Goal: Information Seeking & Learning: Learn about a topic

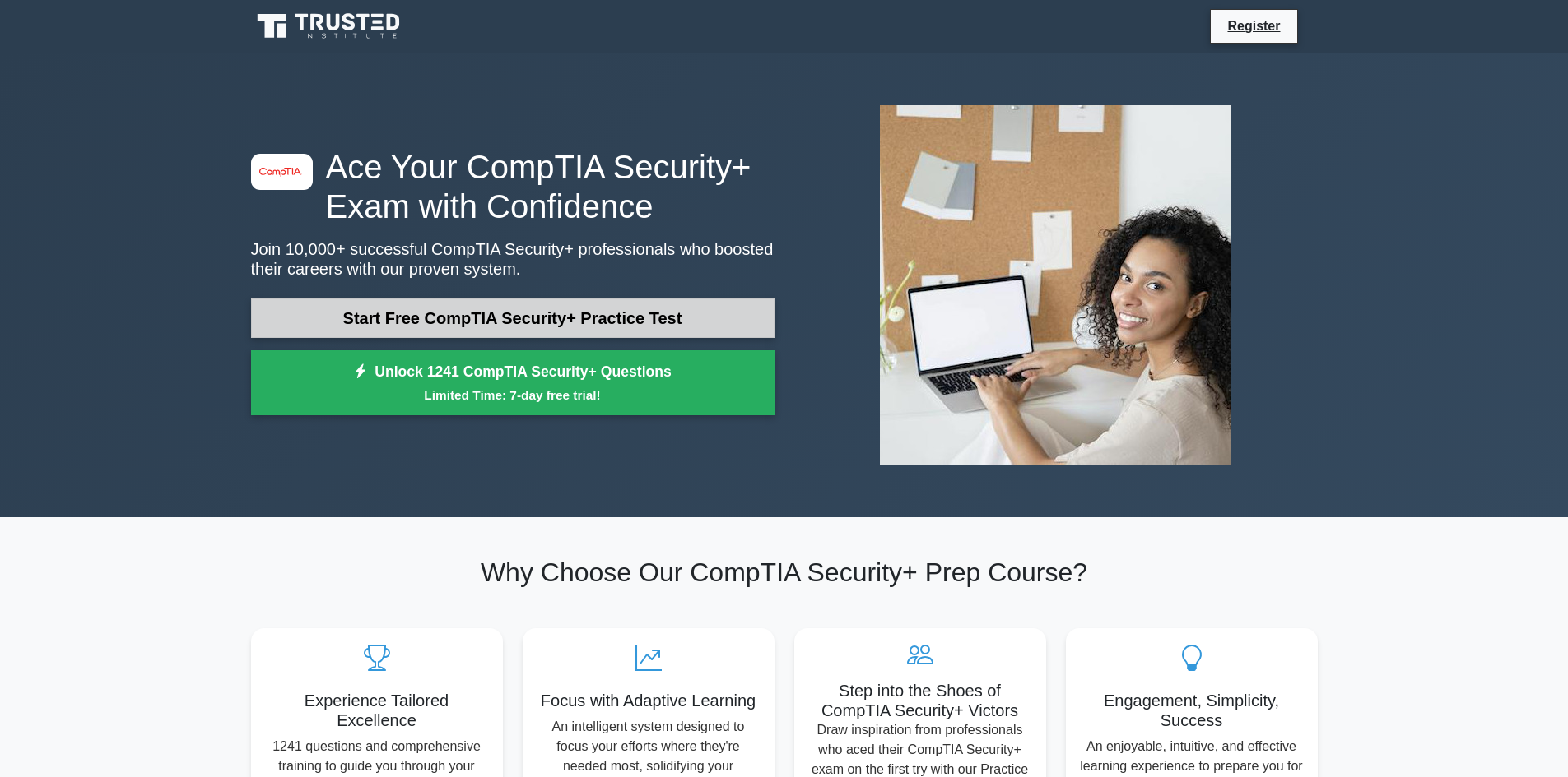
click at [469, 309] on link "Start Free CompTIA Security+ Practice Test" at bounding box center [513, 318] width 524 height 40
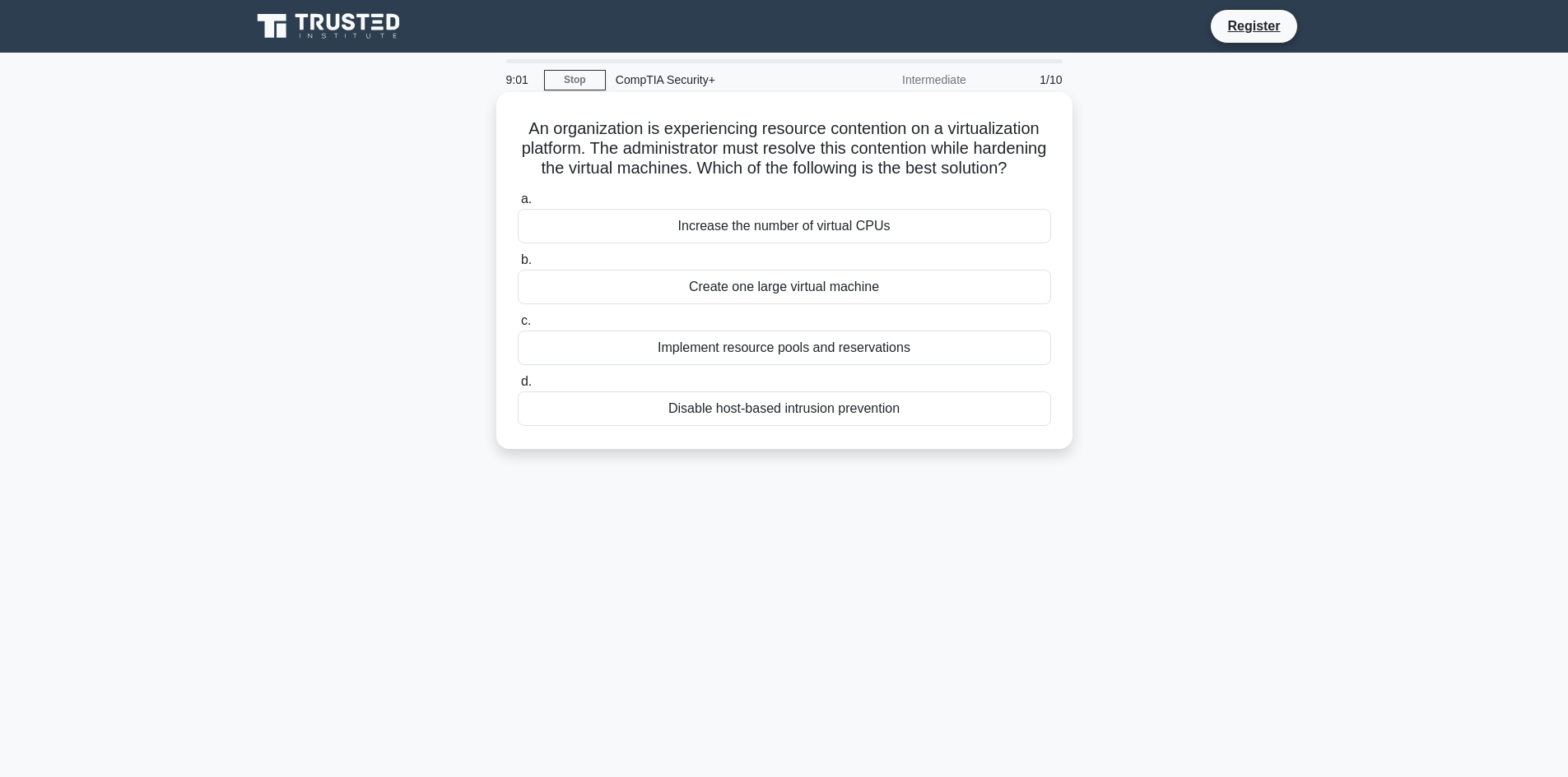
click at [888, 365] on div "Implement resource pools and reservations" at bounding box center [784, 347] width 533 height 35
click at [518, 326] on input "c. Implement resource pools and reservations" at bounding box center [518, 321] width 0 height 11
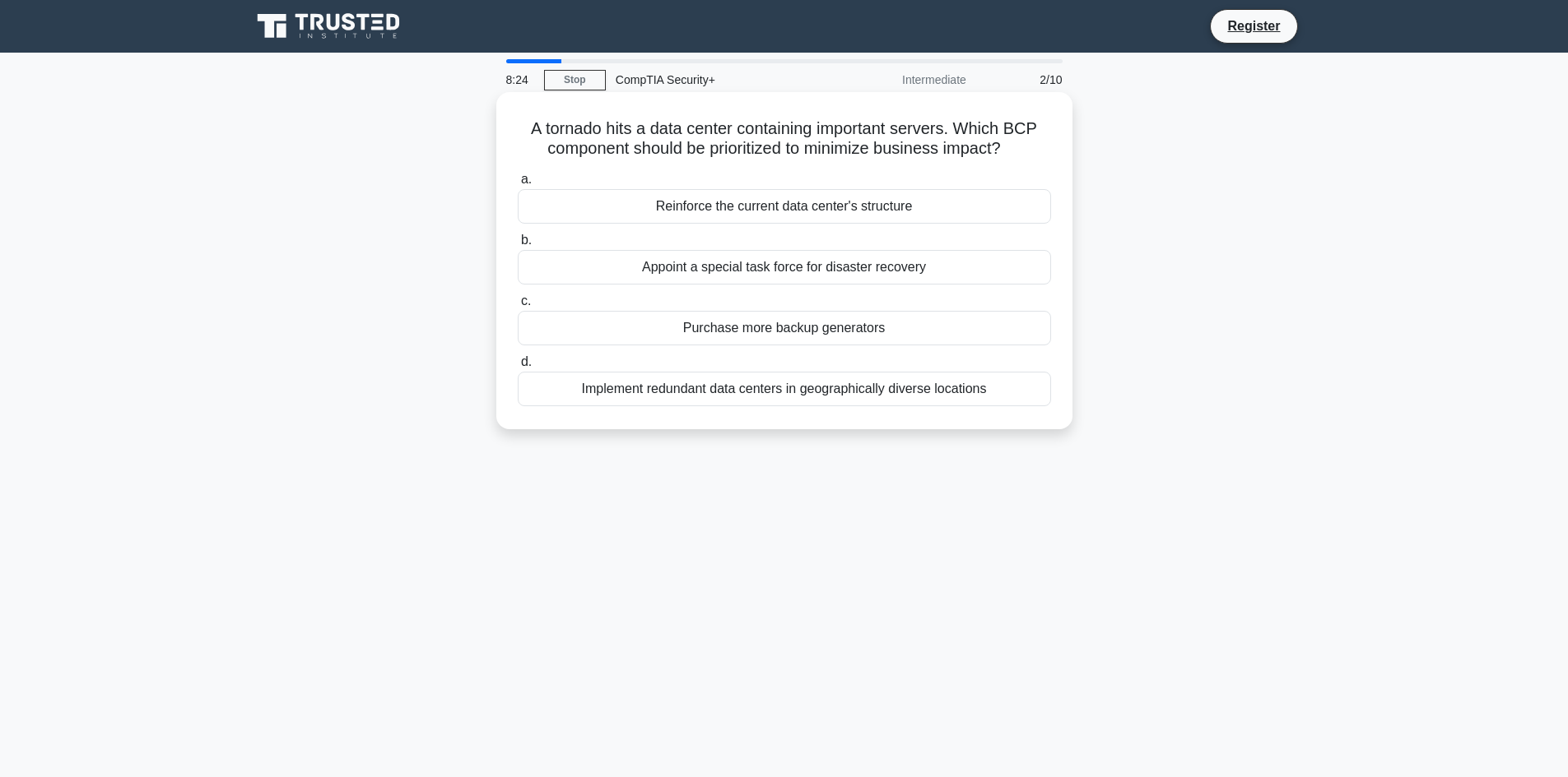
click at [806, 389] on div "Implement redundant data centers in geographically diverse locations" at bounding box center [784, 389] width 533 height 35
click at [518, 368] on input "d. Implement redundant data centers in geographically diverse locations" at bounding box center [518, 362] width 0 height 11
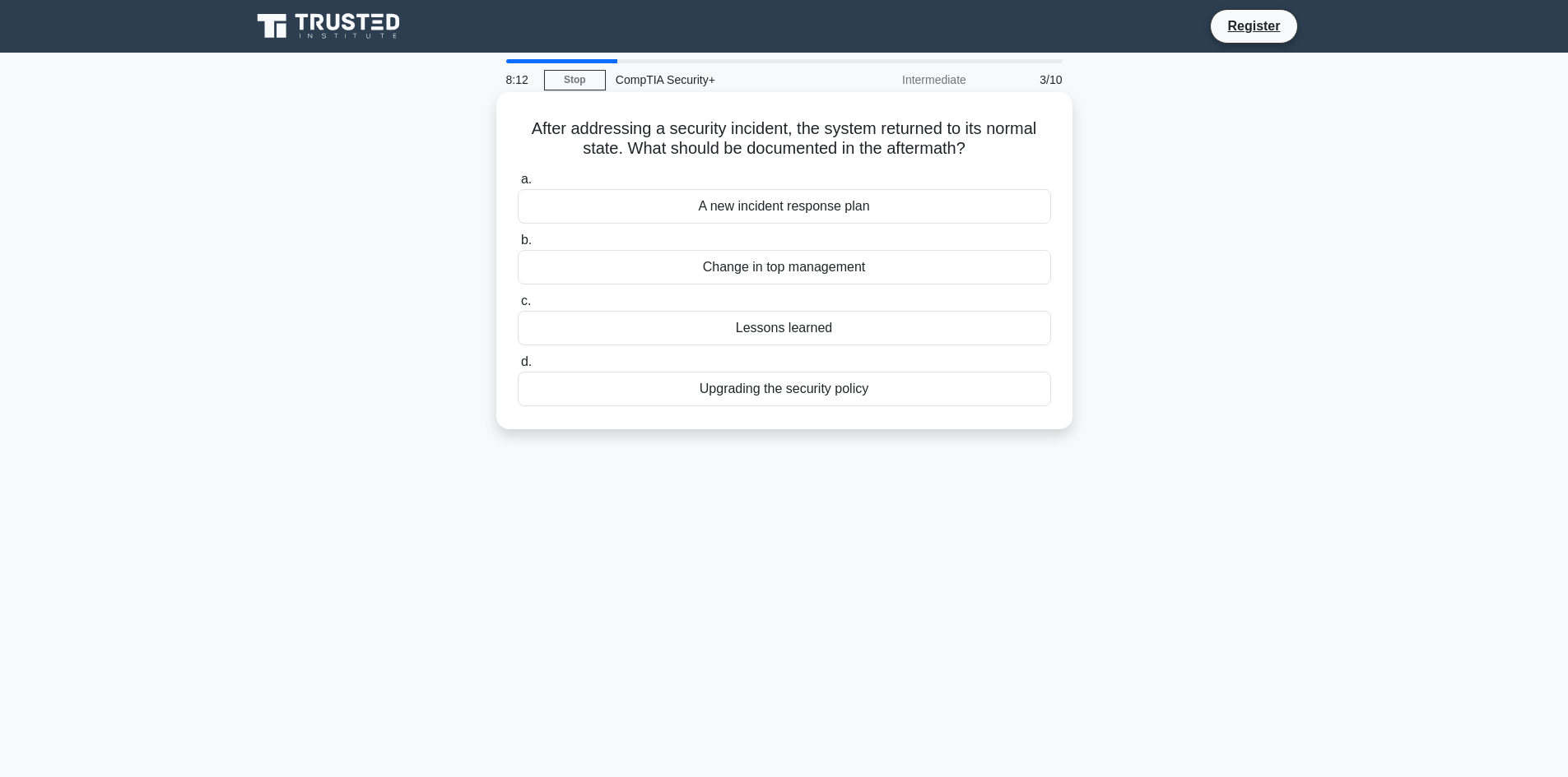
click at [820, 326] on div "Lessons learned" at bounding box center [784, 328] width 533 height 35
click at [518, 307] on input "c. Lessons learned" at bounding box center [518, 301] width 0 height 11
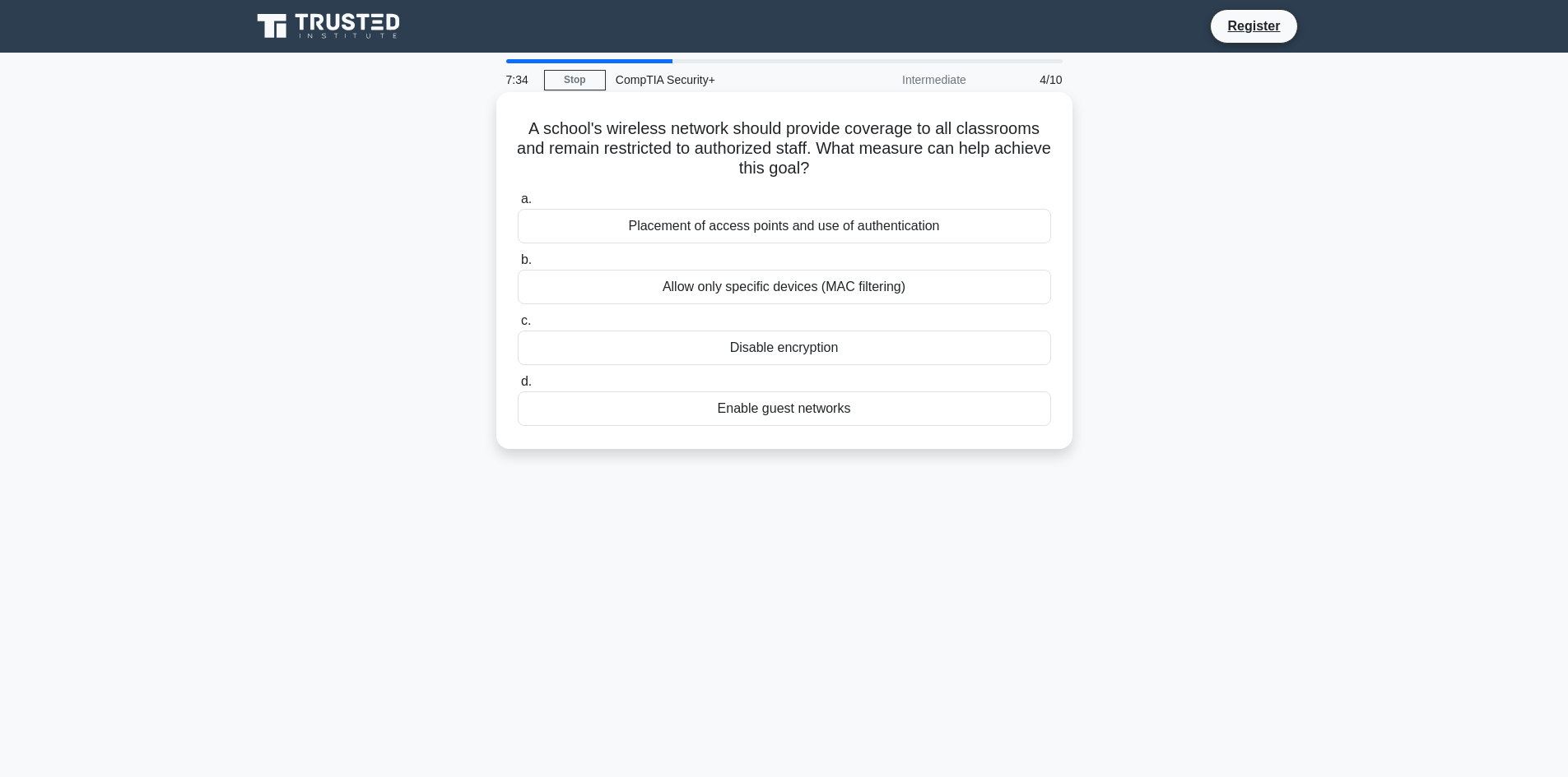
click at [858, 228] on div "Placement of access points and use of authentication" at bounding box center [784, 226] width 533 height 35
click at [866, 240] on div "Placement of access points and use of authentication" at bounding box center [784, 226] width 533 height 35
click at [518, 205] on input "a. Placement of access points and use of authentication" at bounding box center [518, 200] width 0 height 11
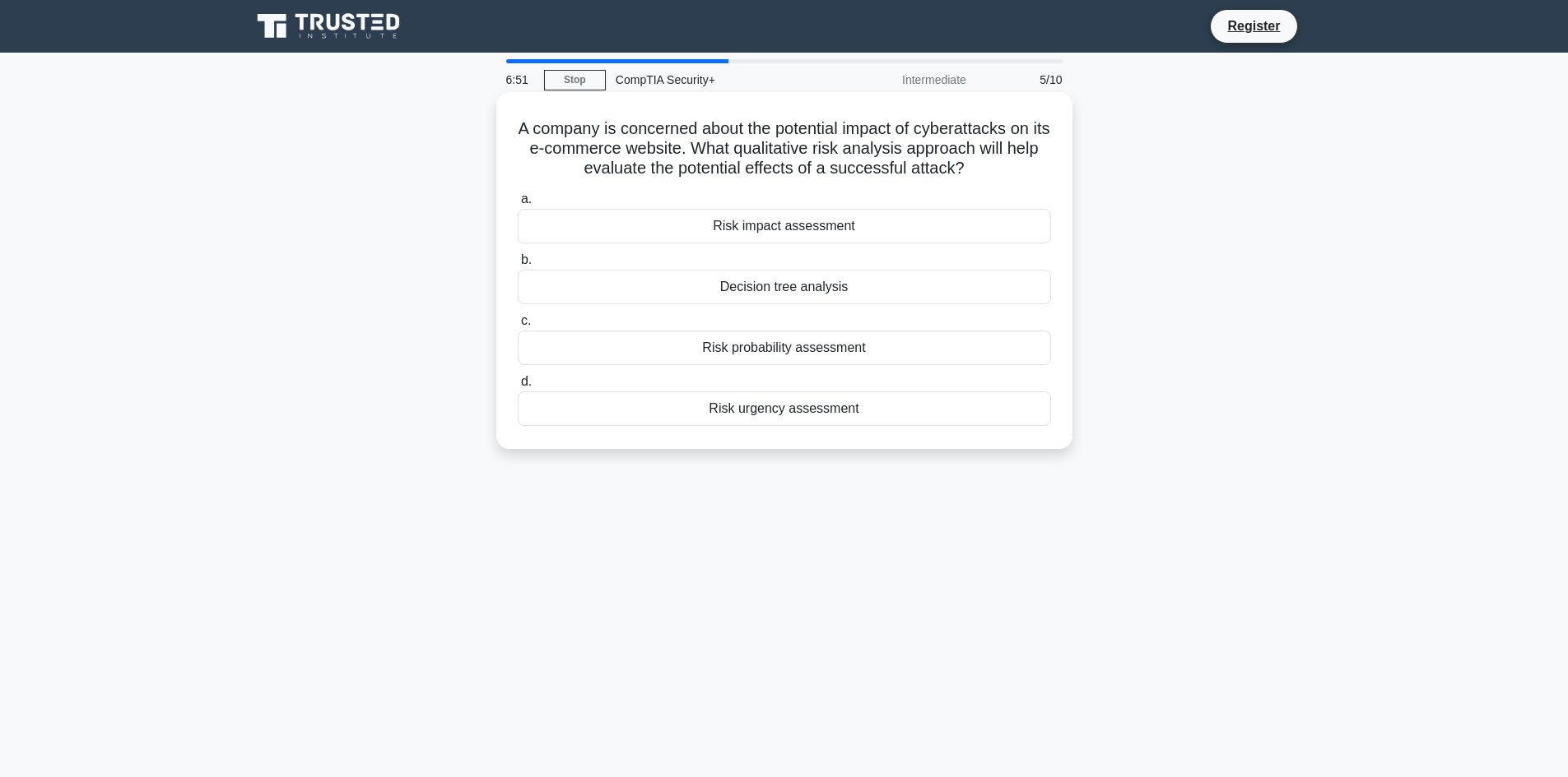
click at [857, 230] on div "Risk impact assessment" at bounding box center [784, 226] width 533 height 35
click at [518, 205] on input "a. Risk impact assessment" at bounding box center [518, 200] width 0 height 11
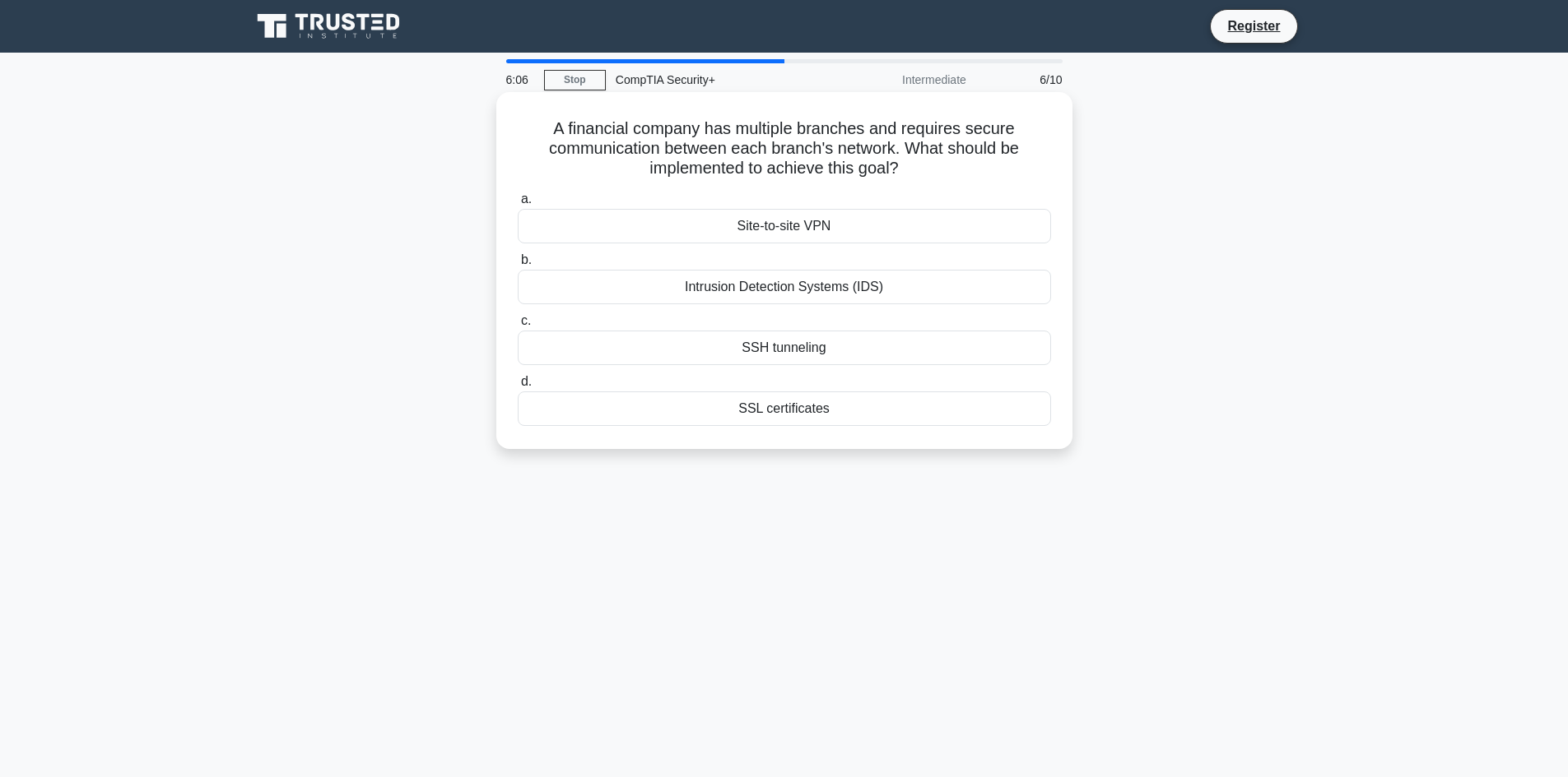
click at [849, 351] on div "SSH tunneling" at bounding box center [784, 347] width 533 height 35
click at [518, 326] on input "c. SSH tunneling" at bounding box center [518, 321] width 0 height 11
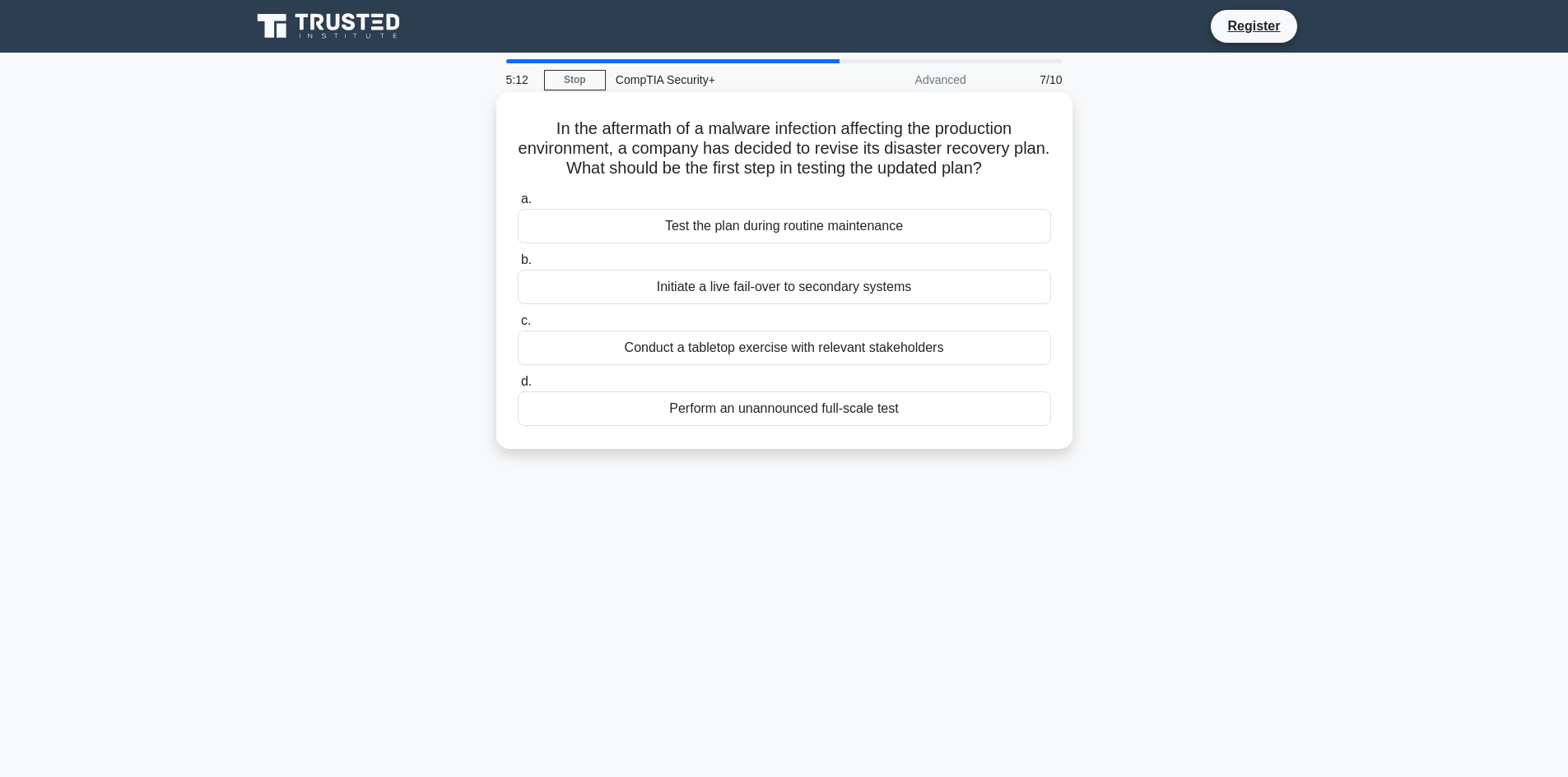
click at [717, 353] on div "Conduct a tabletop exercise with relevant stakeholders" at bounding box center [784, 347] width 533 height 35
click at [518, 326] on input "c. Conduct a tabletop exercise with relevant stakeholders" at bounding box center [518, 321] width 0 height 11
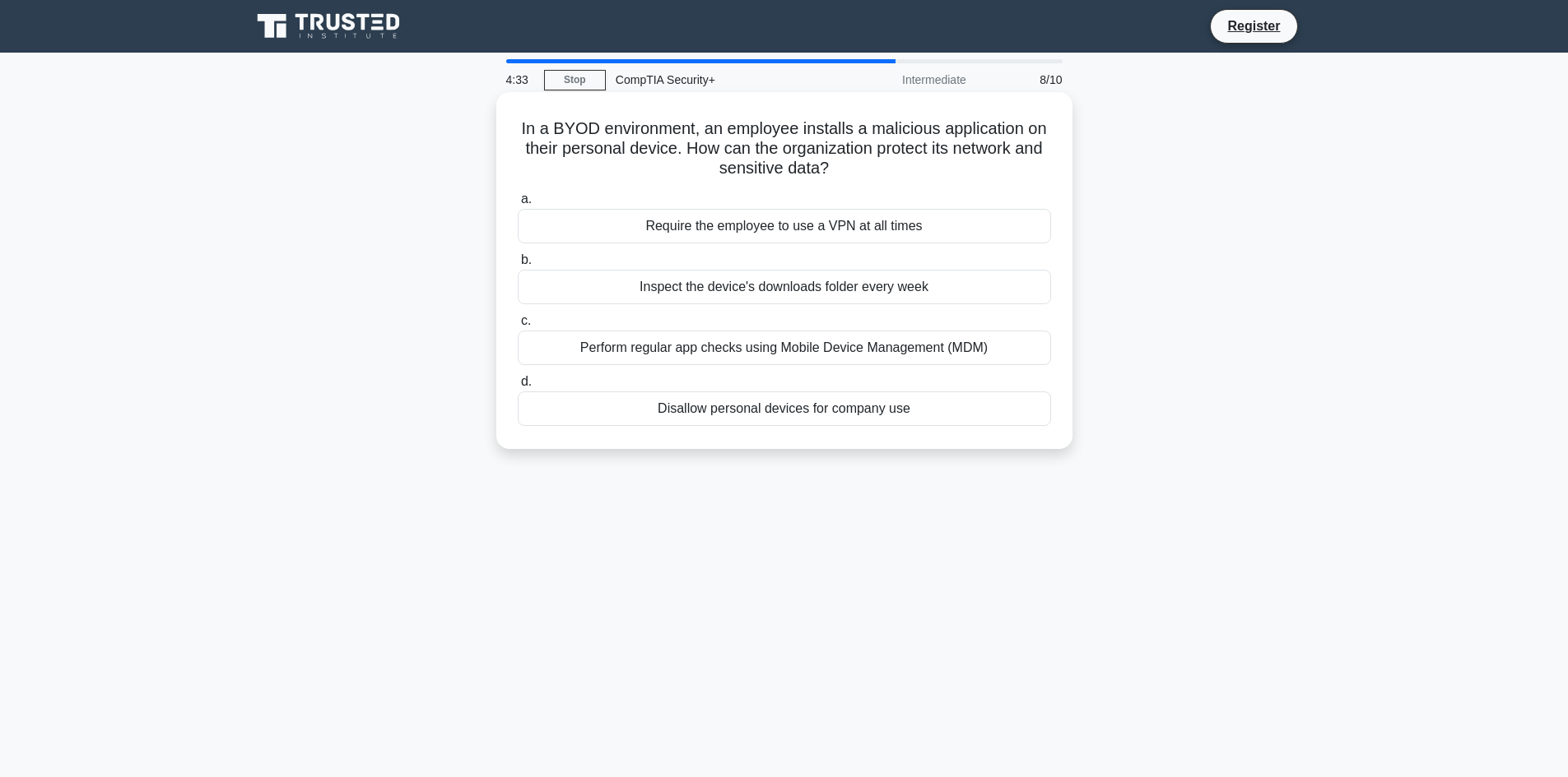
click at [754, 358] on div "Perform regular app checks using Mobile Device Management (MDM)" at bounding box center [784, 347] width 533 height 35
click at [518, 326] on input "c. Perform regular app checks using Mobile Device Management (MDM)" at bounding box center [518, 321] width 0 height 11
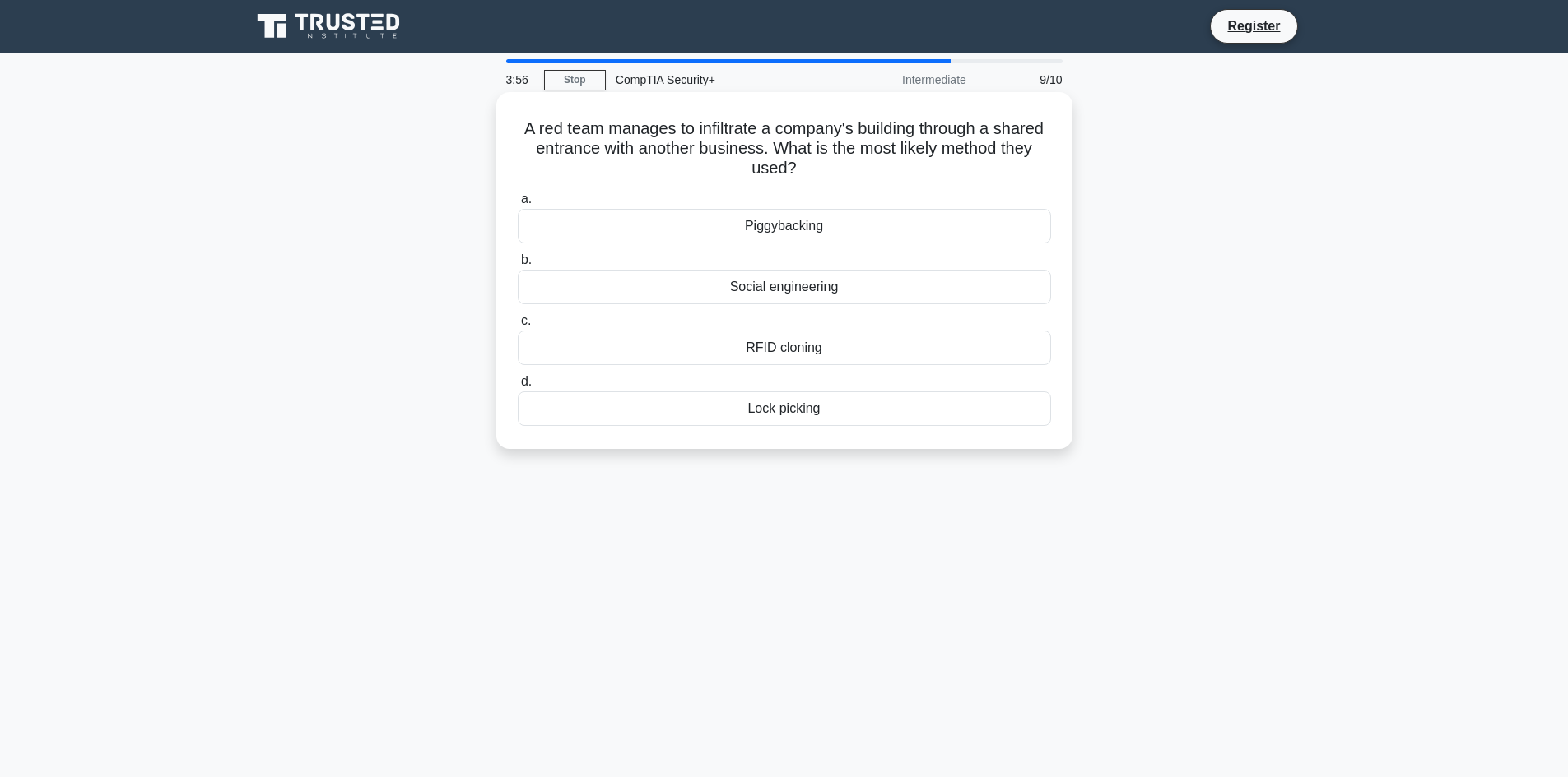
click at [810, 224] on div "Piggybacking" at bounding box center [784, 226] width 533 height 35
click at [518, 205] on input "a. Piggybacking" at bounding box center [518, 200] width 0 height 11
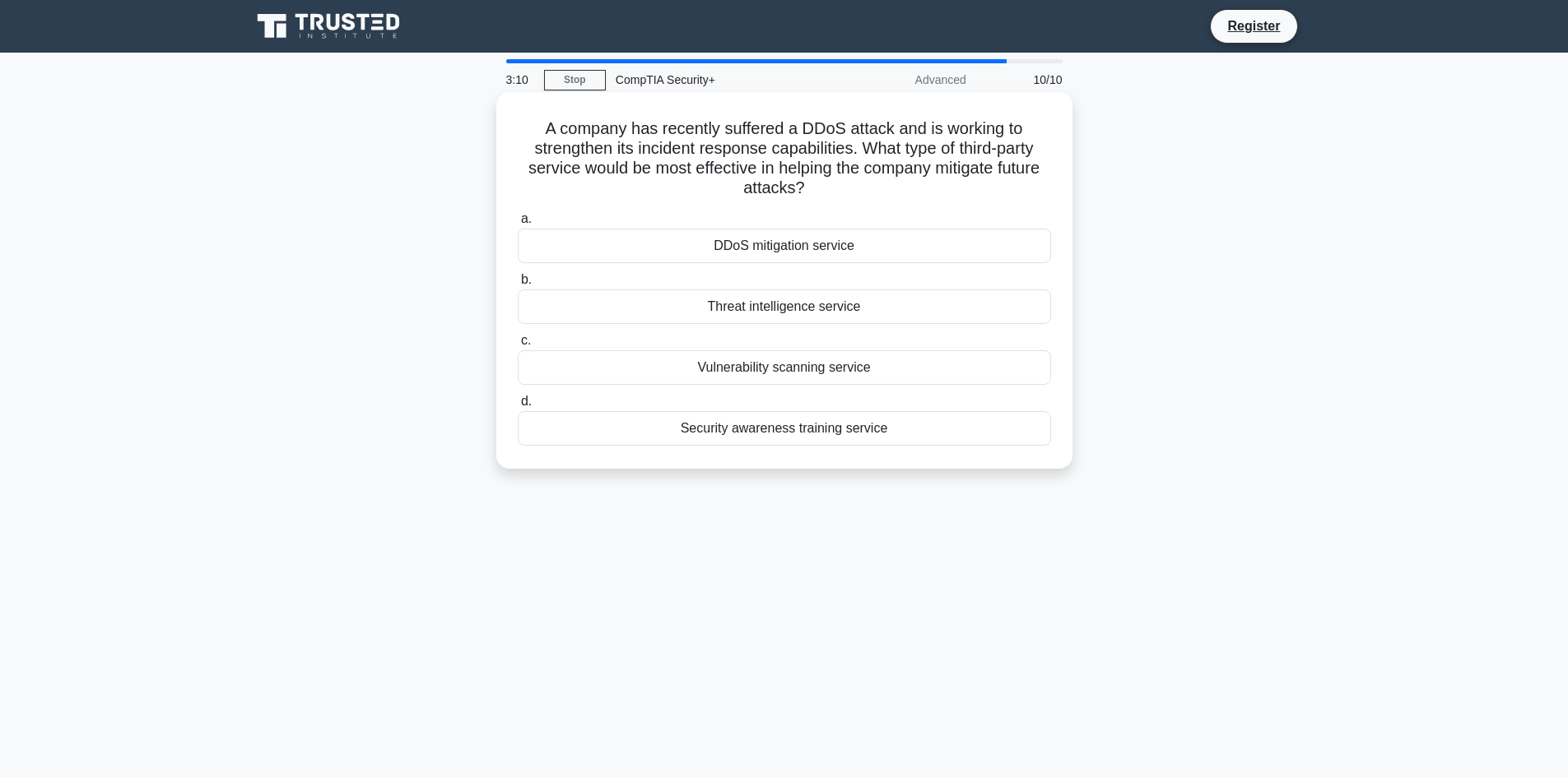
click at [868, 257] on div "DDoS mitigation service" at bounding box center [784, 245] width 533 height 35
click at [518, 225] on input "a. DDoS mitigation service" at bounding box center [518, 219] width 0 height 11
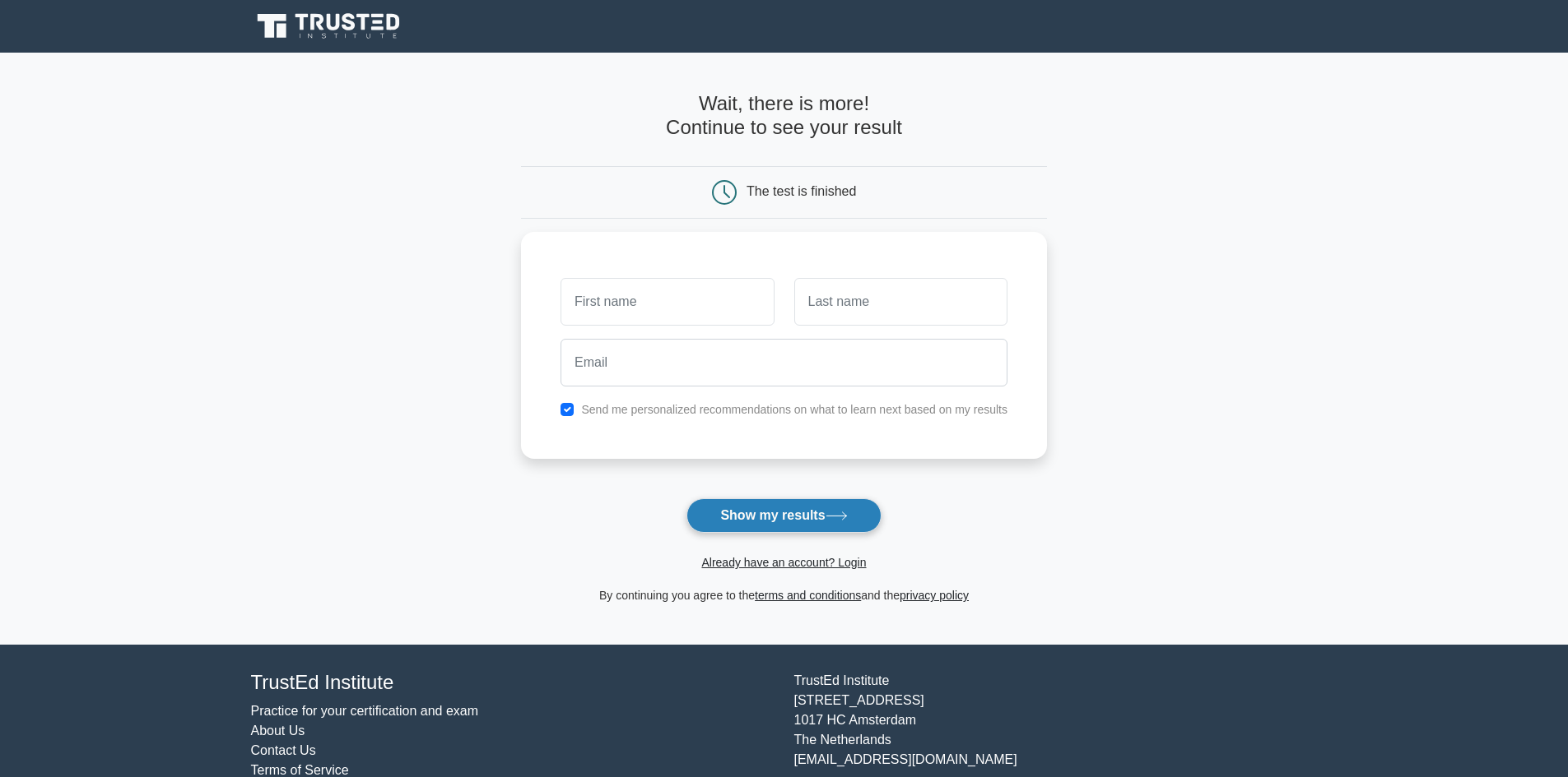
click at [857, 516] on button "Show my results" at bounding box center [783, 516] width 195 height 35
click at [639, 296] on input "text" at bounding box center [667, 298] width 213 height 47
type input "fgbd"
click at [817, 300] on input "text" at bounding box center [901, 298] width 213 height 47
type input "dfgdf"
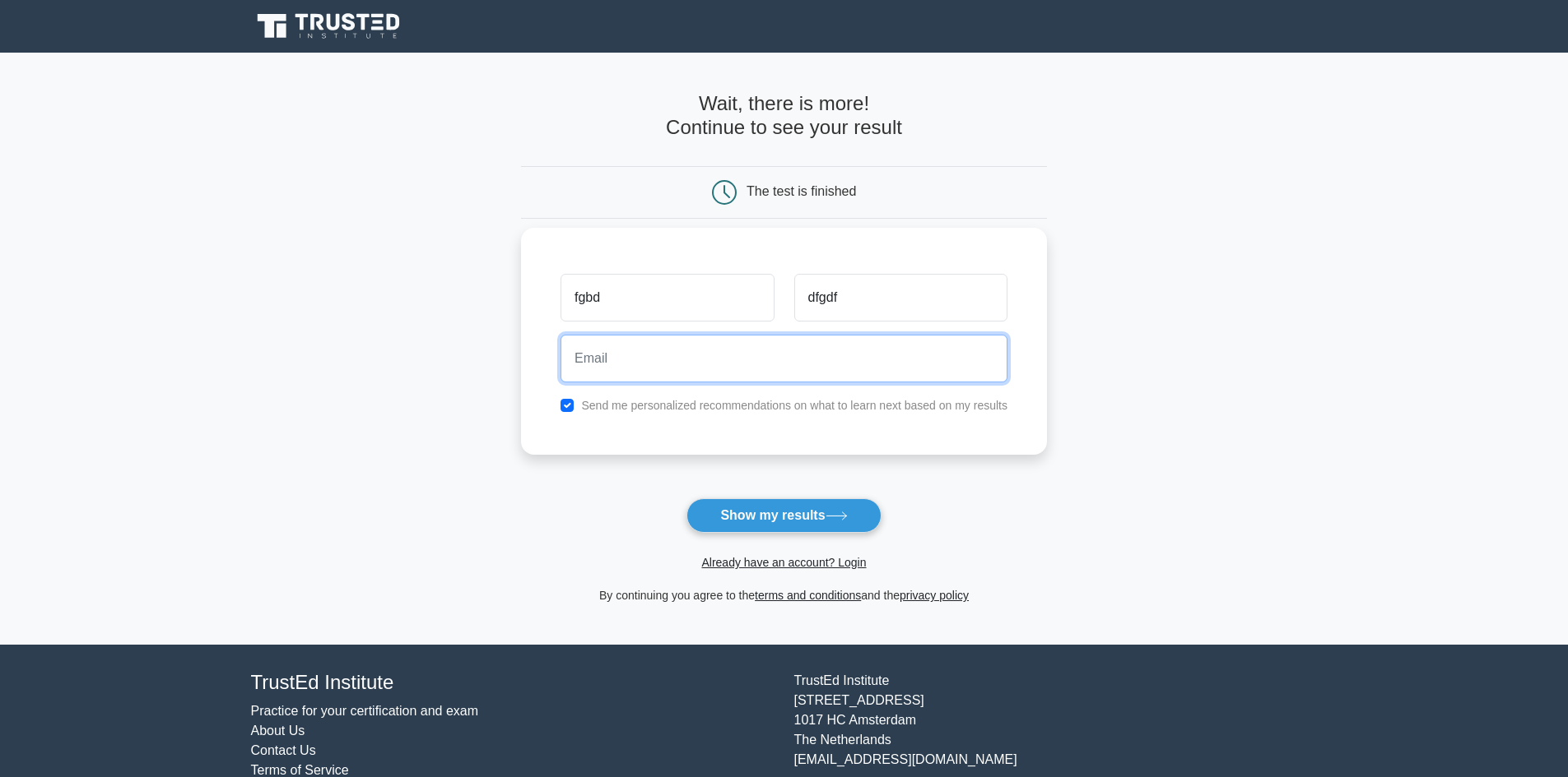
click at [803, 364] on input "email" at bounding box center [784, 358] width 447 height 47
type input "fsdsdf@gmail.com"
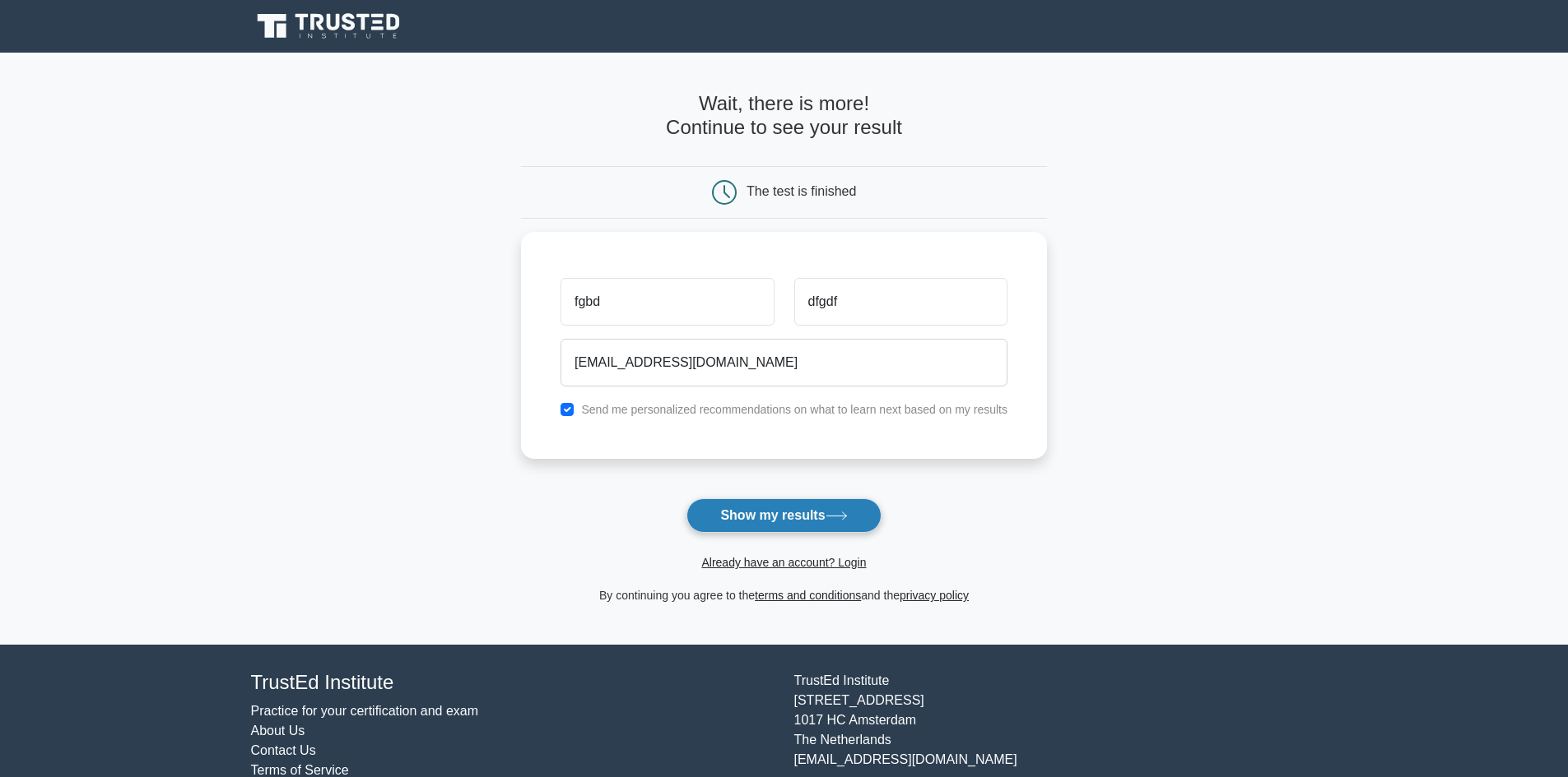
drag, startPoint x: 857, startPoint y: 518, endPoint x: 873, endPoint y: 516, distance: 16.1
click at [858, 518] on button "Show my results" at bounding box center [783, 516] width 195 height 35
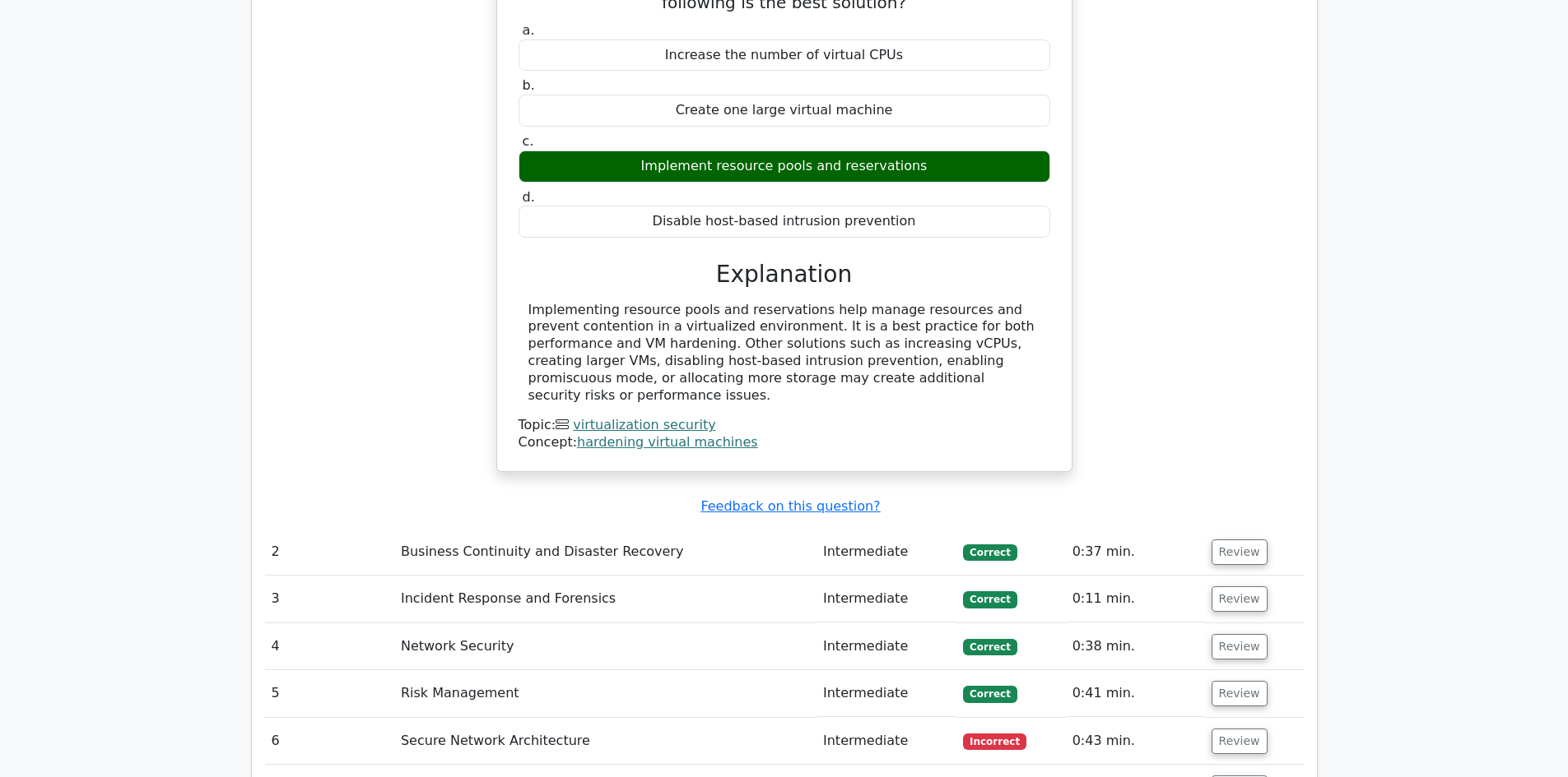
scroll to position [1645, 0]
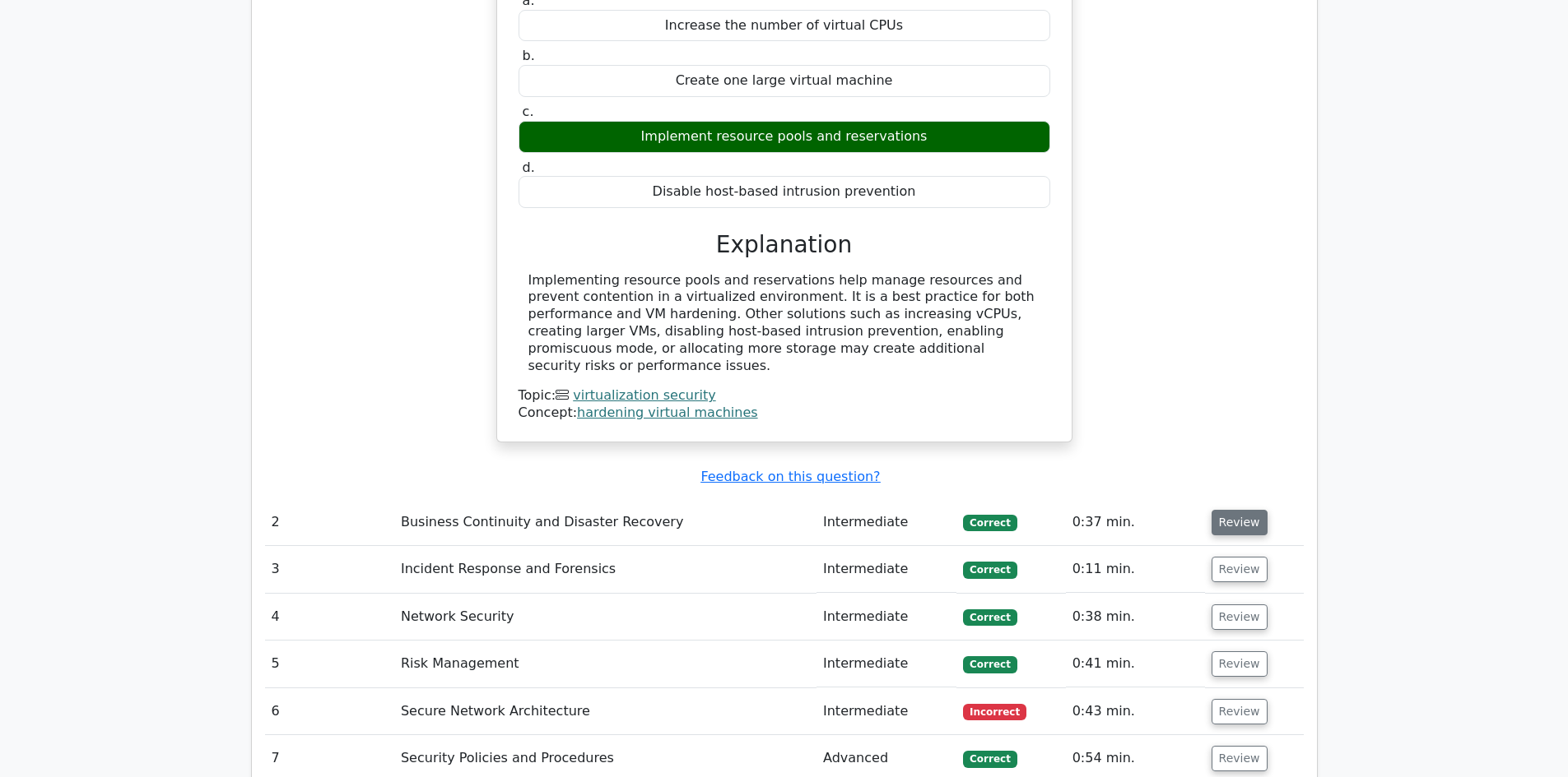
click at [1219, 510] on button "Review" at bounding box center [1239, 523] width 56 height 25
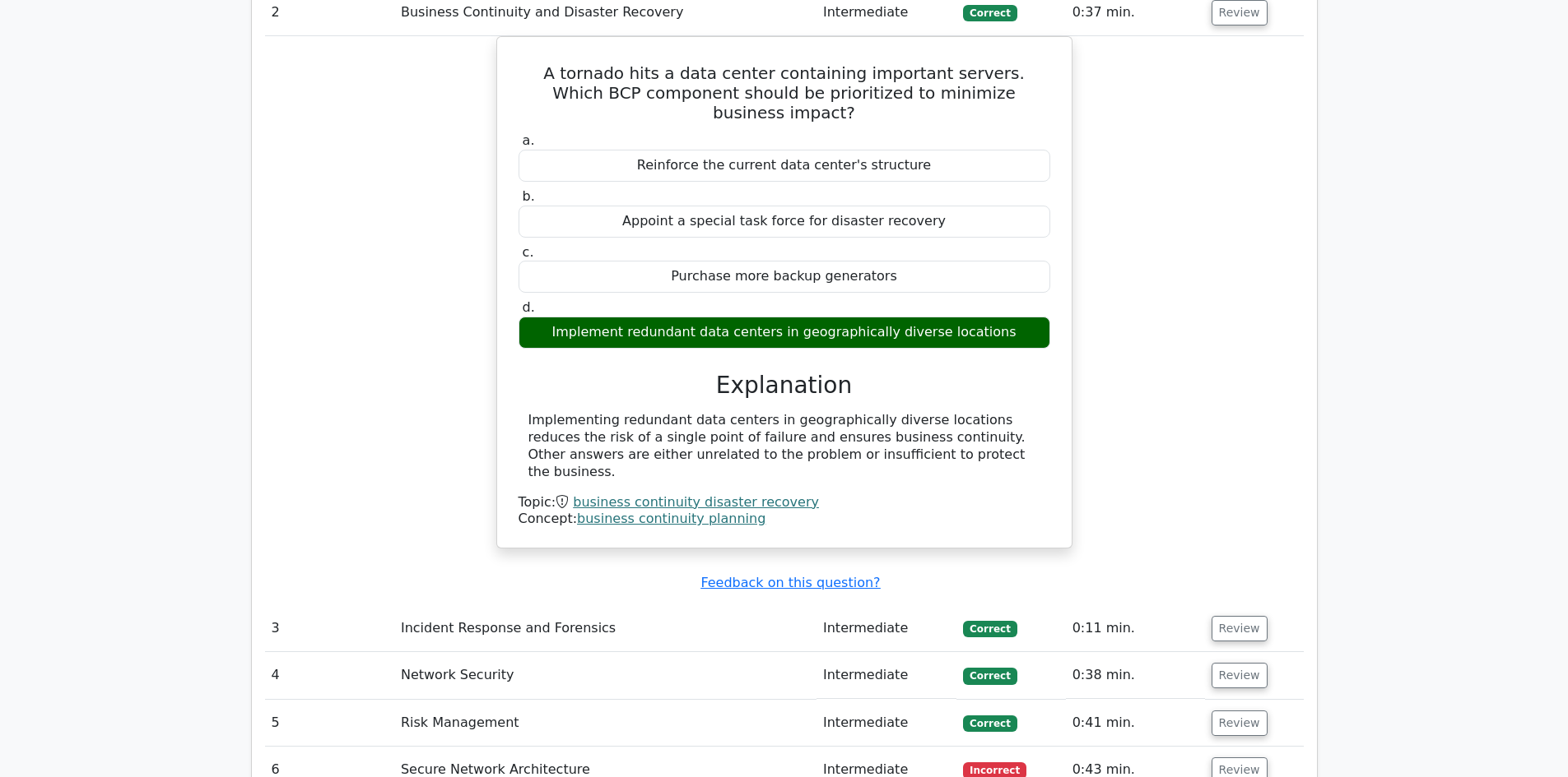
scroll to position [2221, 0]
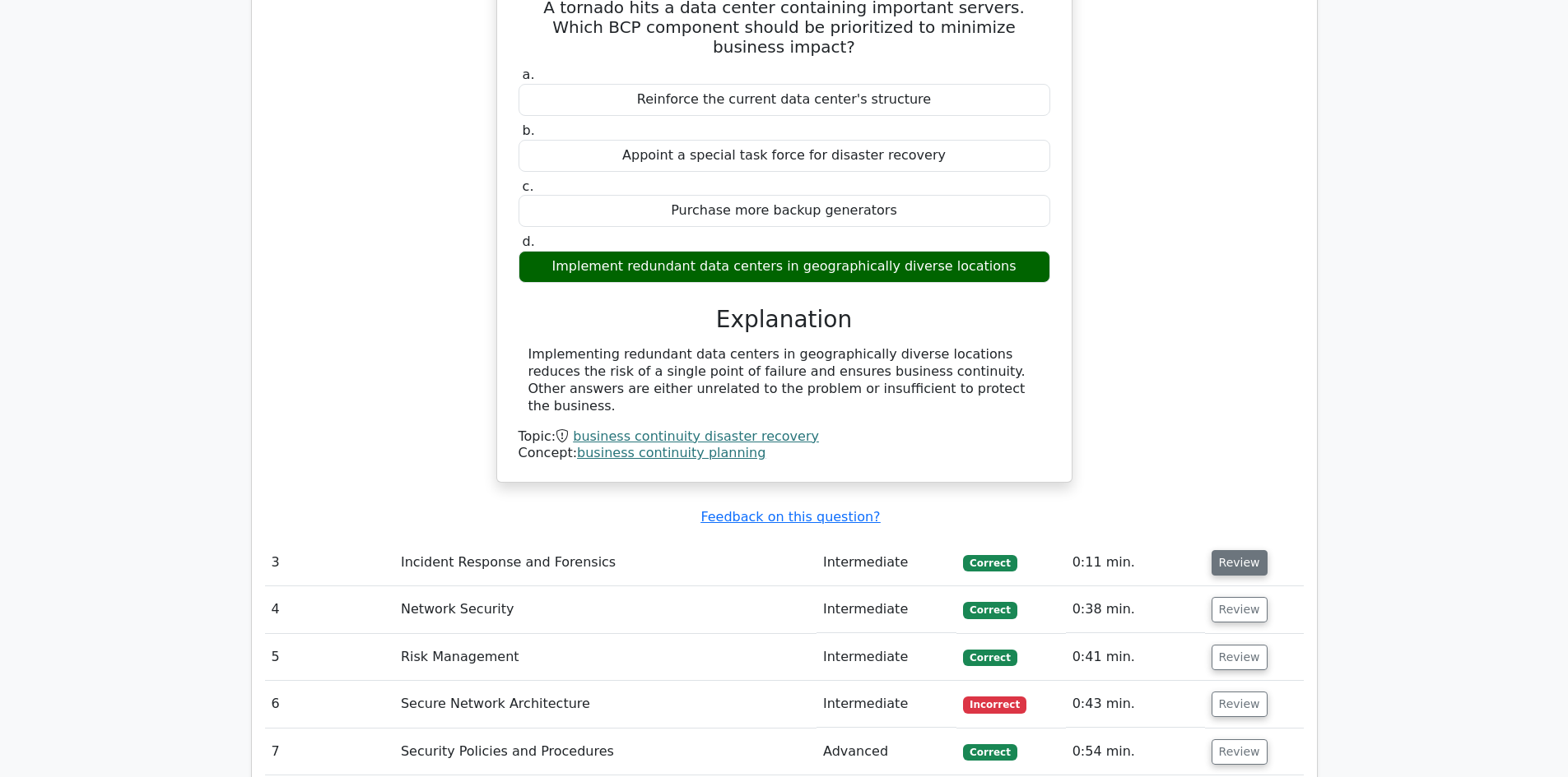
click at [1244, 550] on button "Review" at bounding box center [1239, 563] width 56 height 25
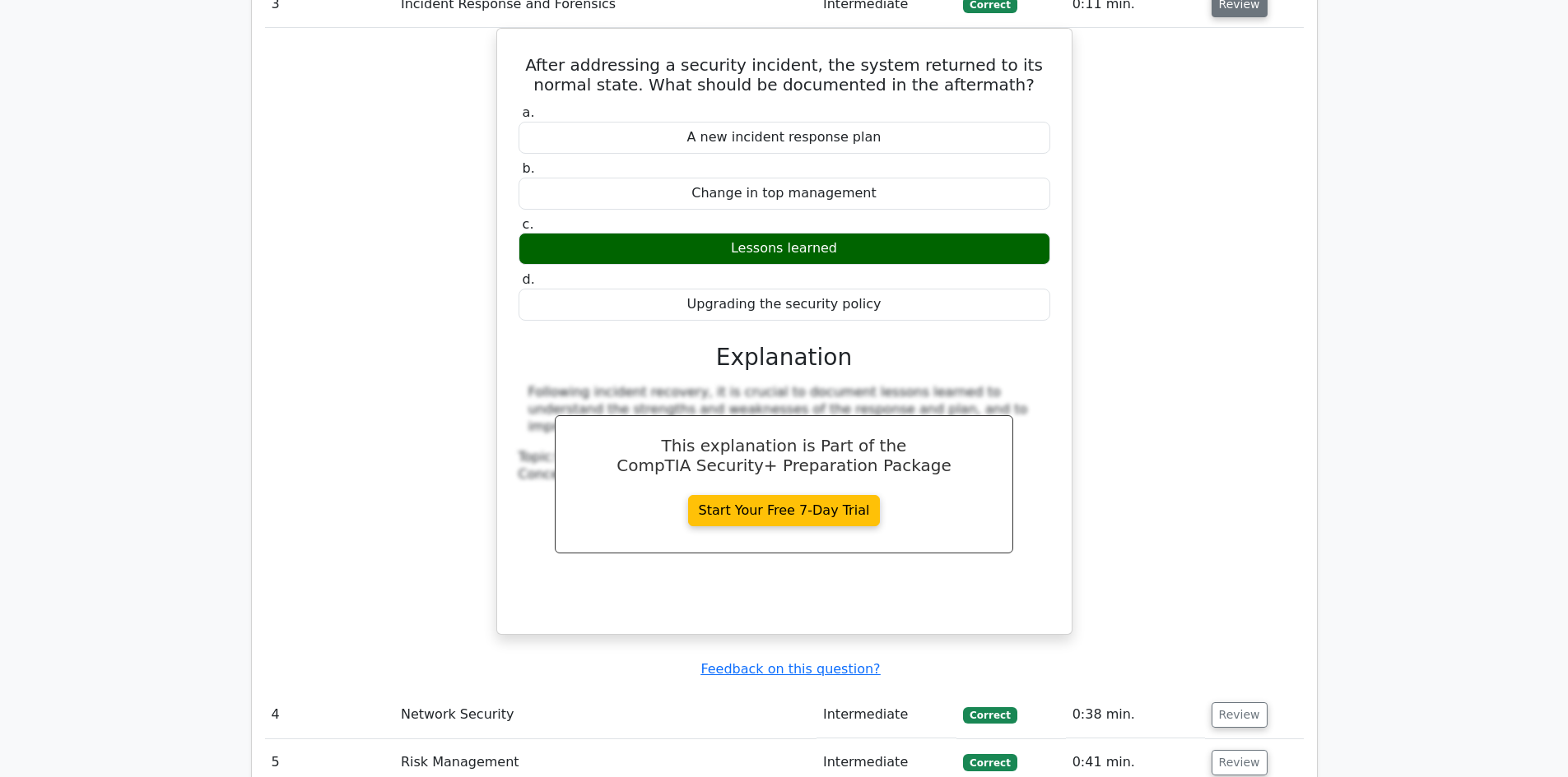
scroll to position [2879, 0]
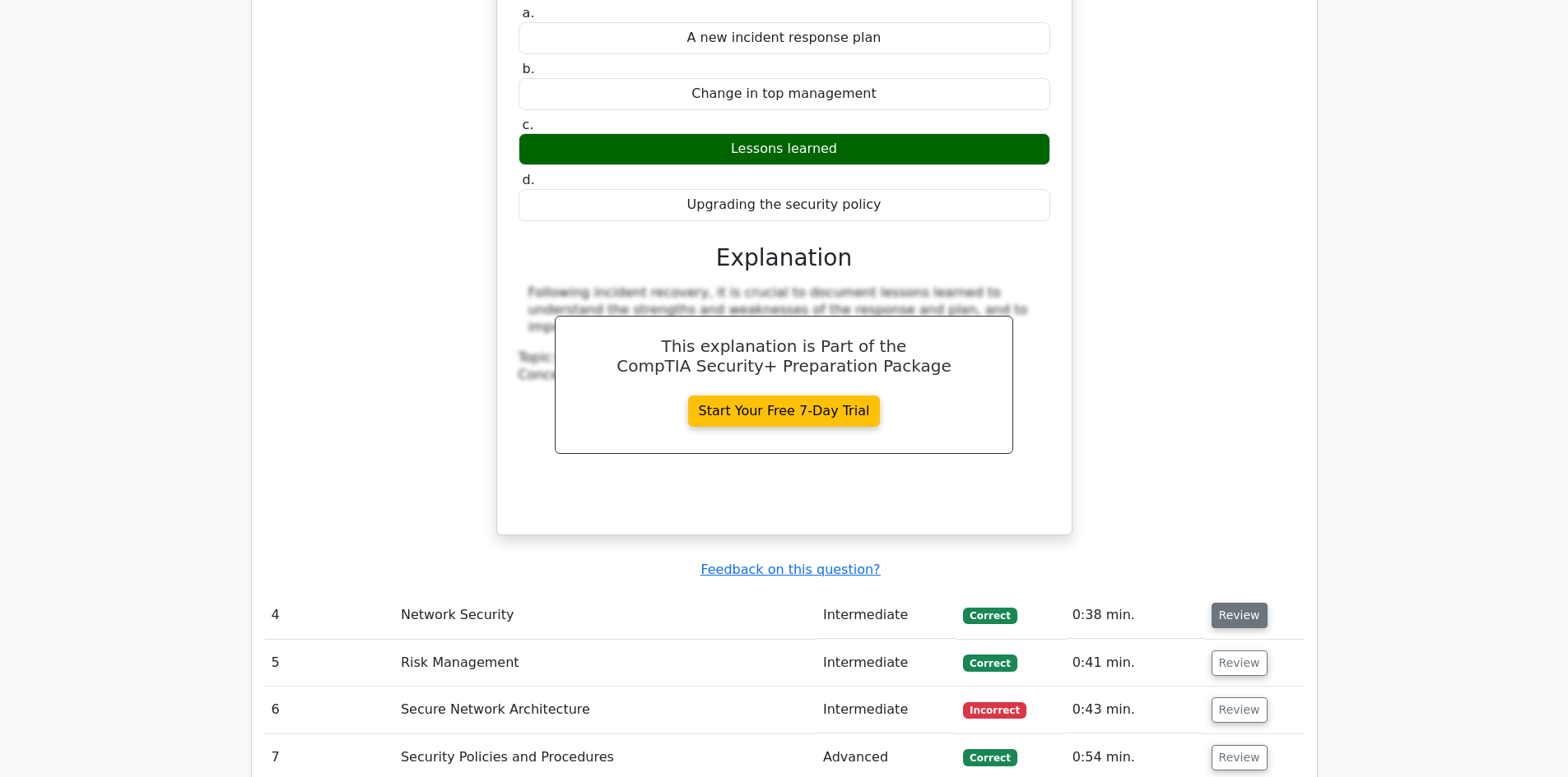
click at [1240, 603] on button "Review" at bounding box center [1239, 616] width 56 height 25
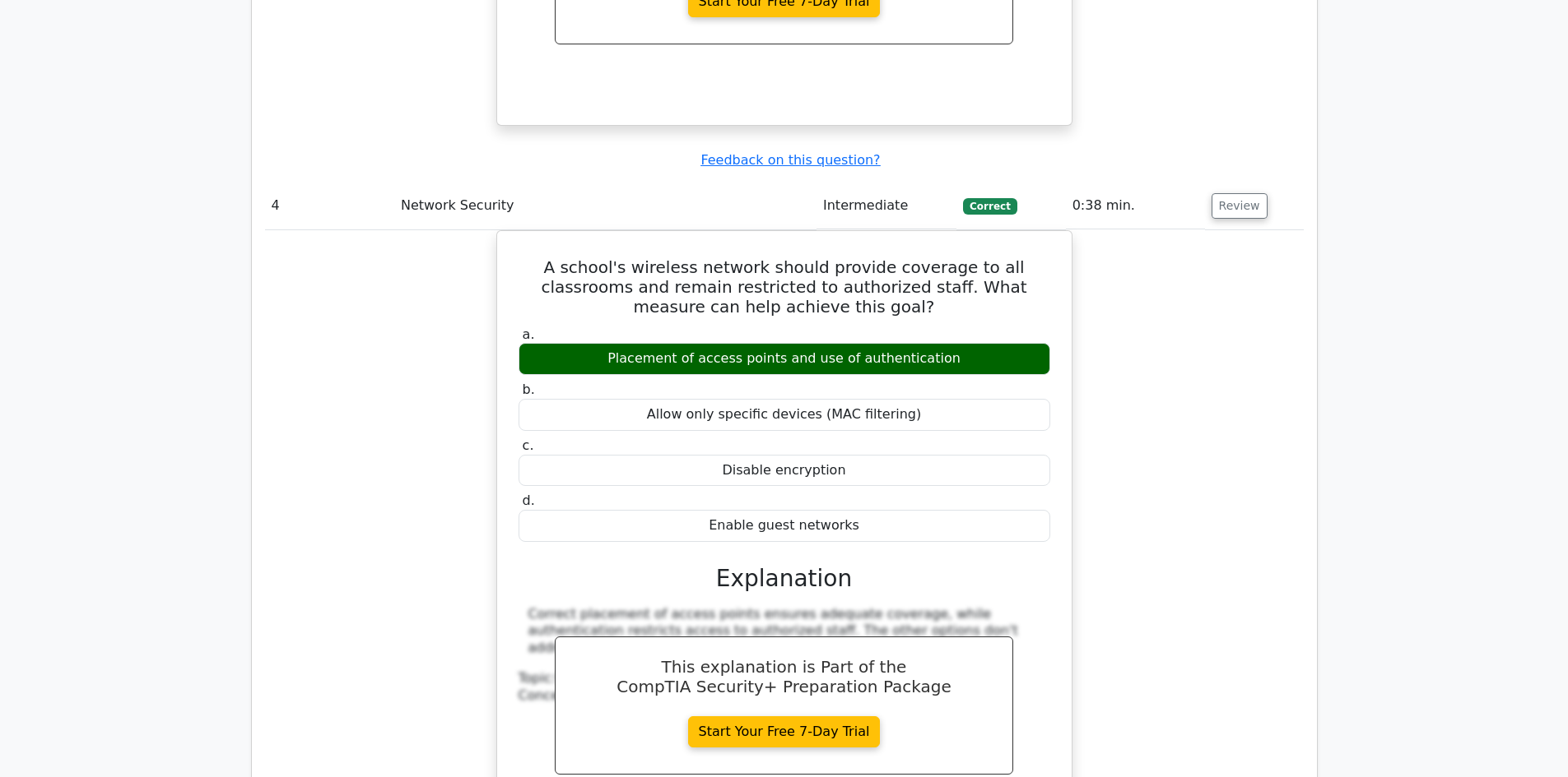
scroll to position [3291, 0]
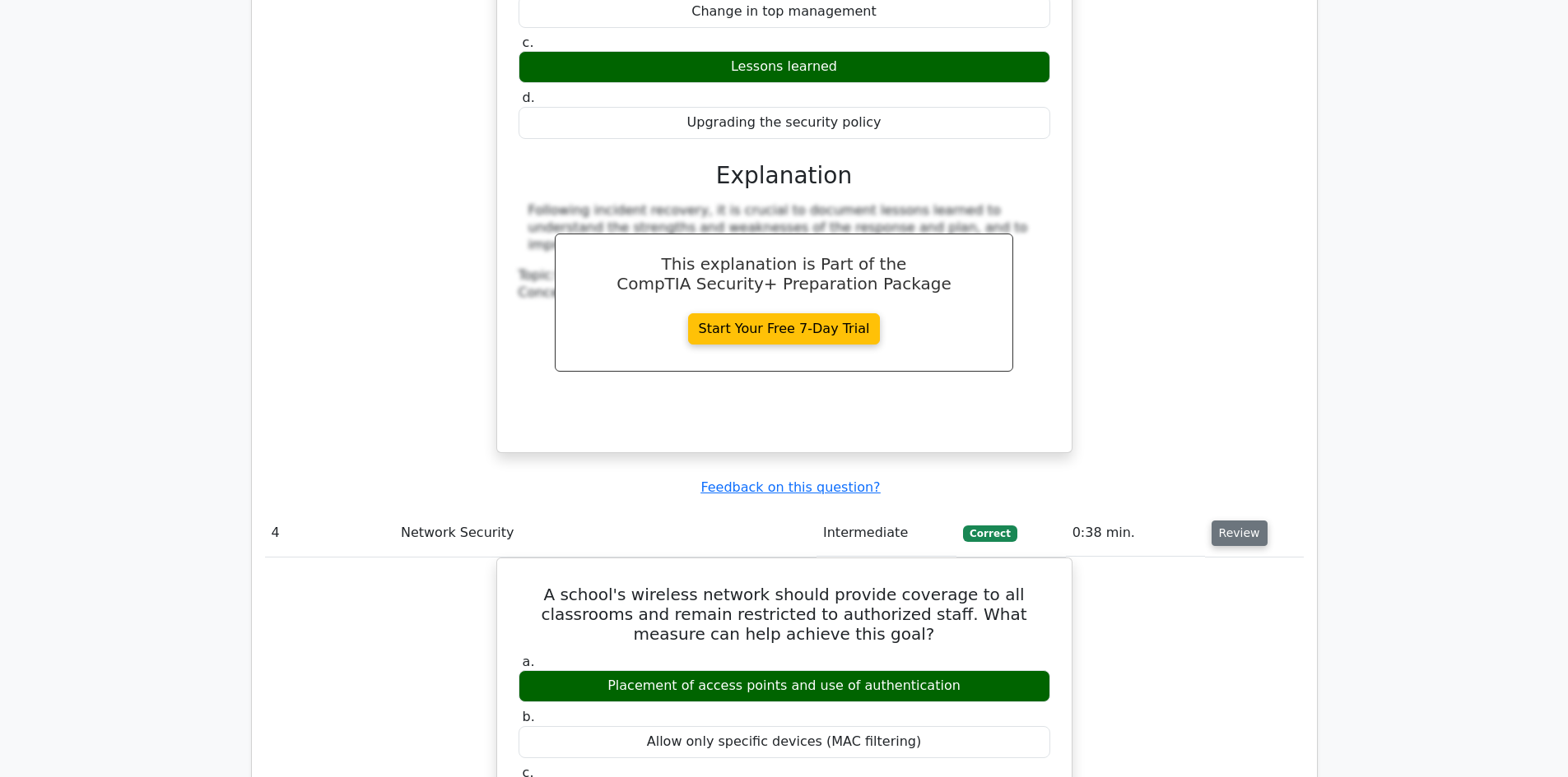
click at [1214, 521] on button "Review" at bounding box center [1239, 534] width 56 height 25
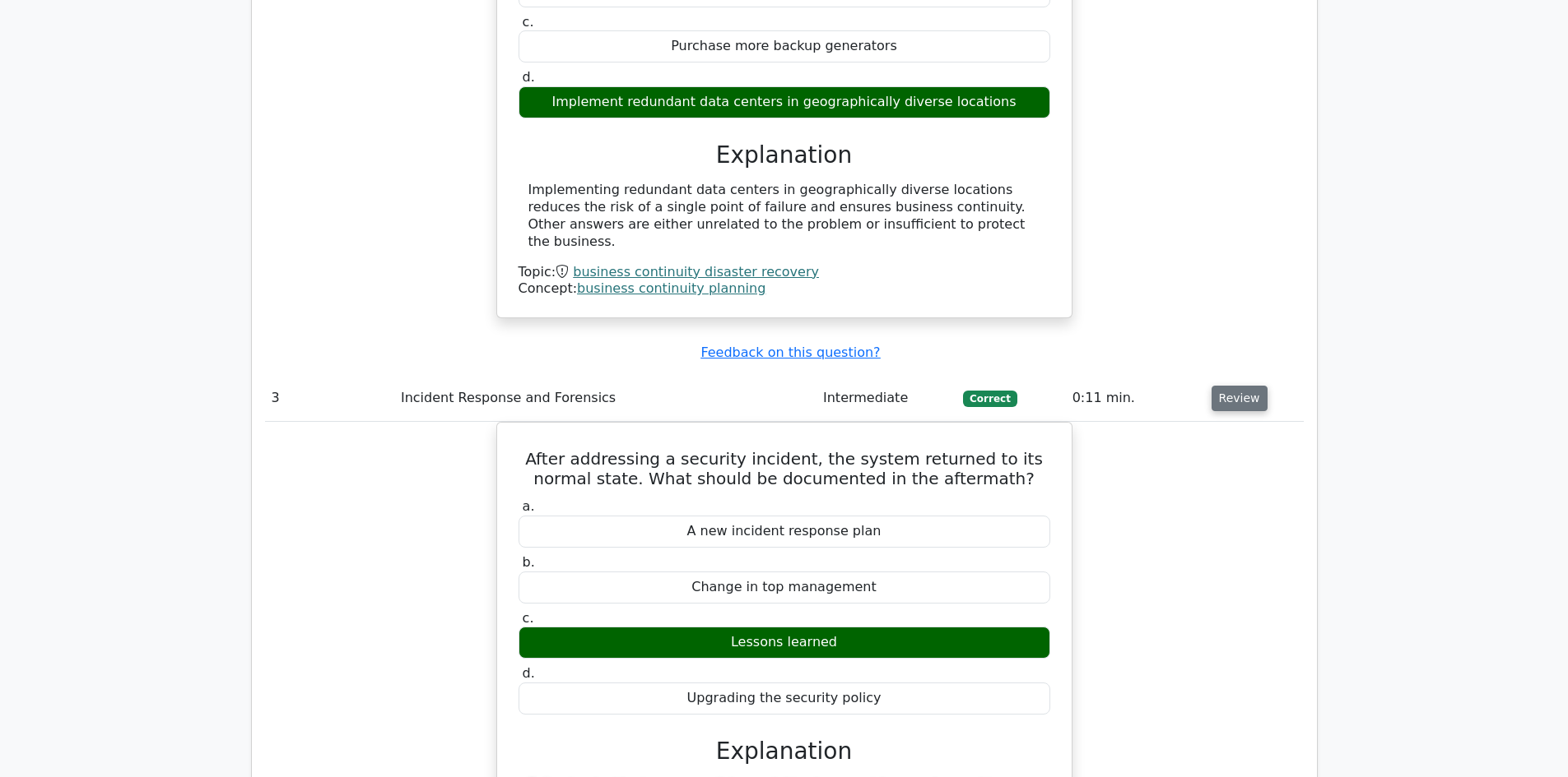
click at [1238, 386] on button "Review" at bounding box center [1239, 398] width 56 height 25
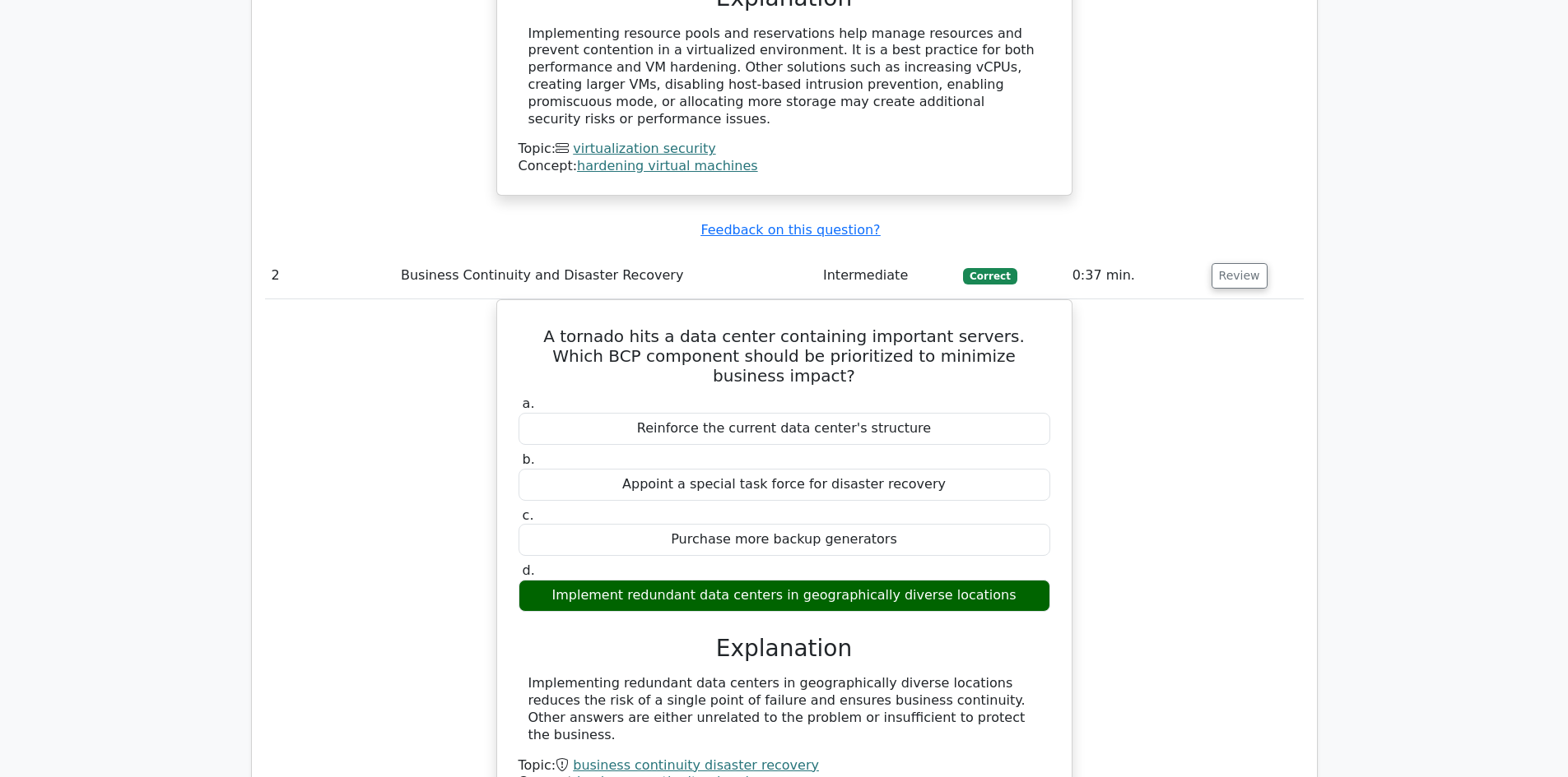
drag, startPoint x: 1214, startPoint y: 200, endPoint x: 1206, endPoint y: 216, distance: 17.9
click at [1214, 263] on button "Review" at bounding box center [1239, 276] width 56 height 25
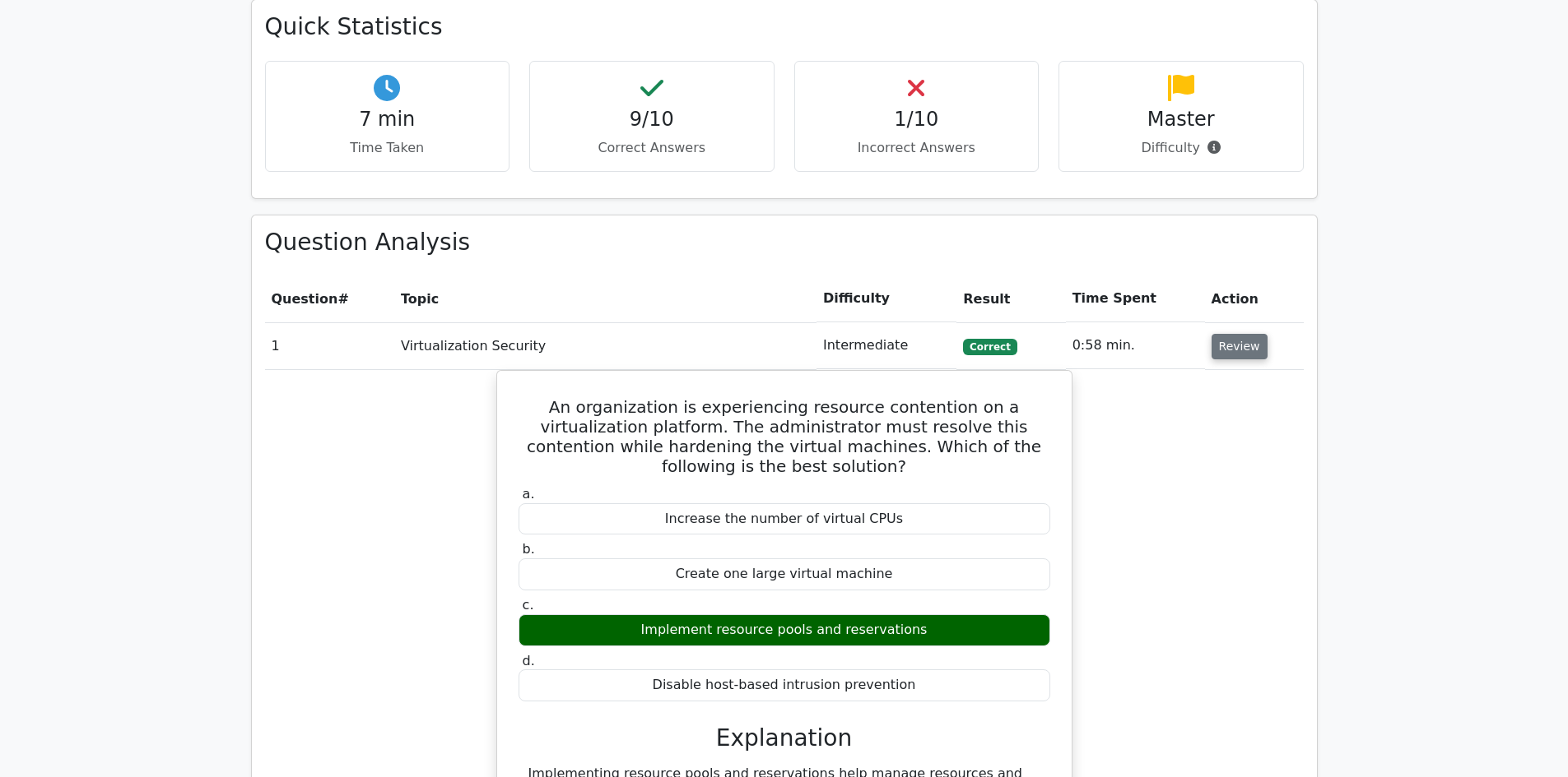
click at [1236, 334] on button "Review" at bounding box center [1239, 347] width 56 height 25
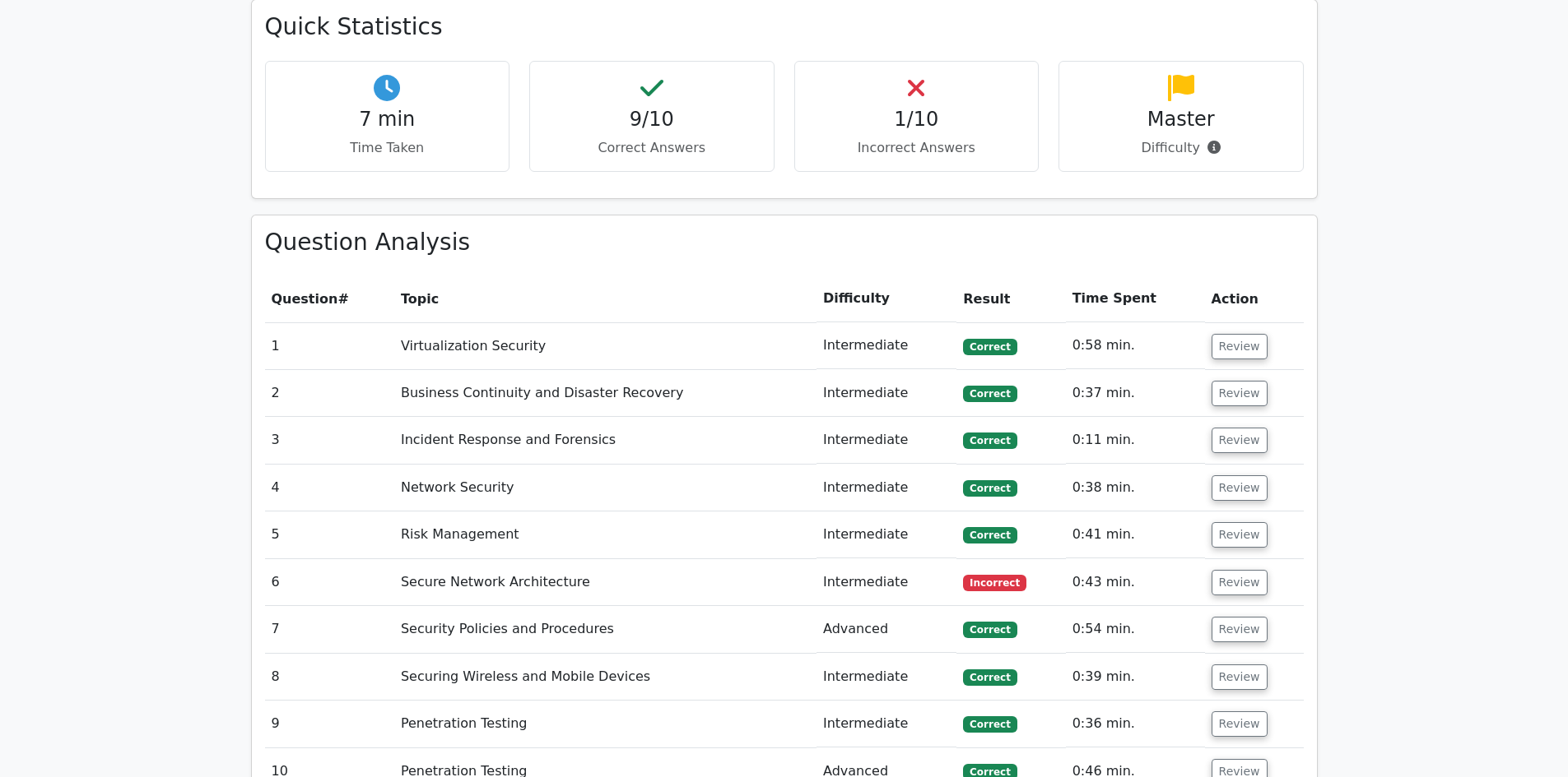
scroll to position [1234, 0]
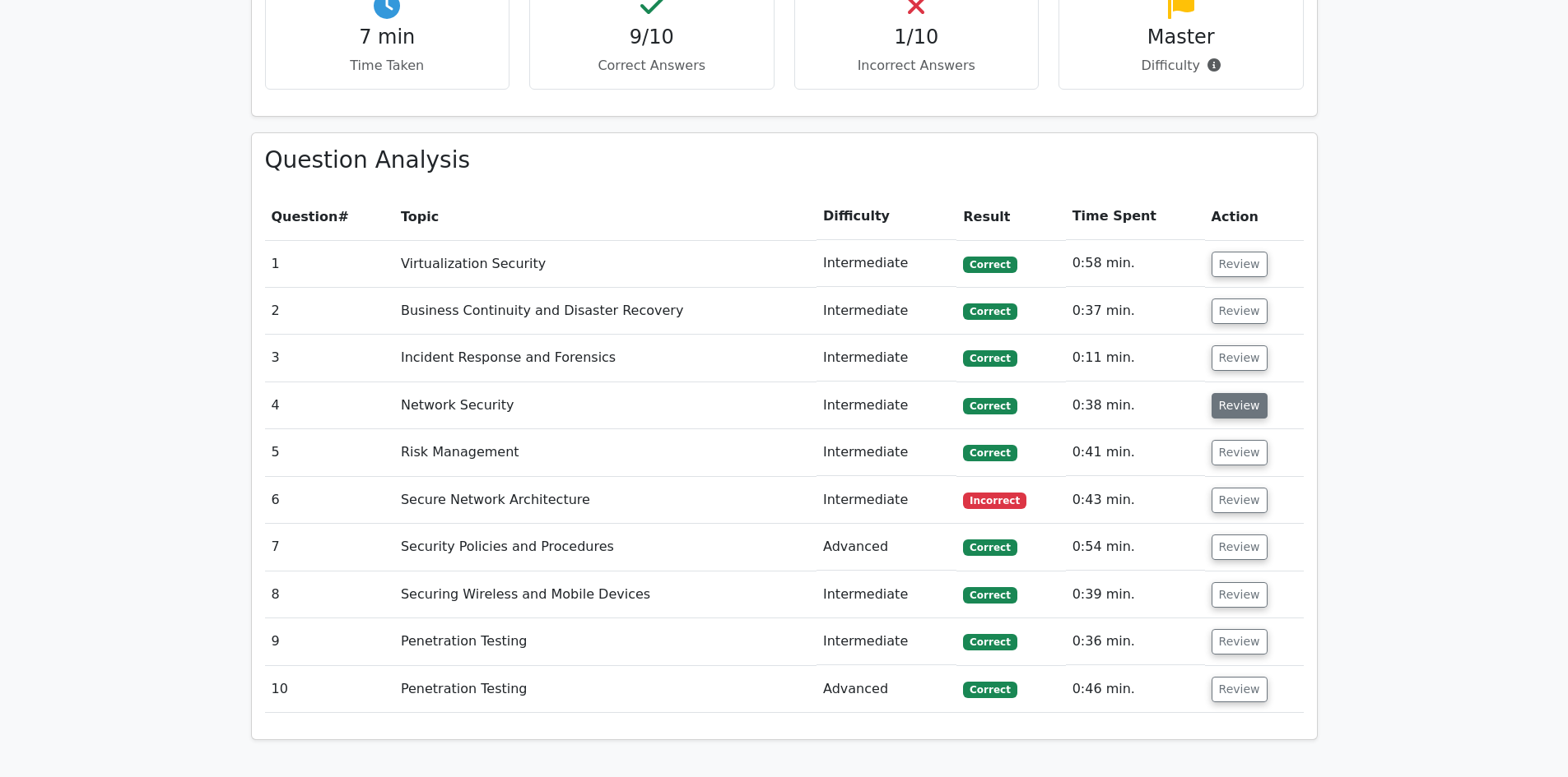
click at [1225, 393] on button "Review" at bounding box center [1239, 406] width 56 height 25
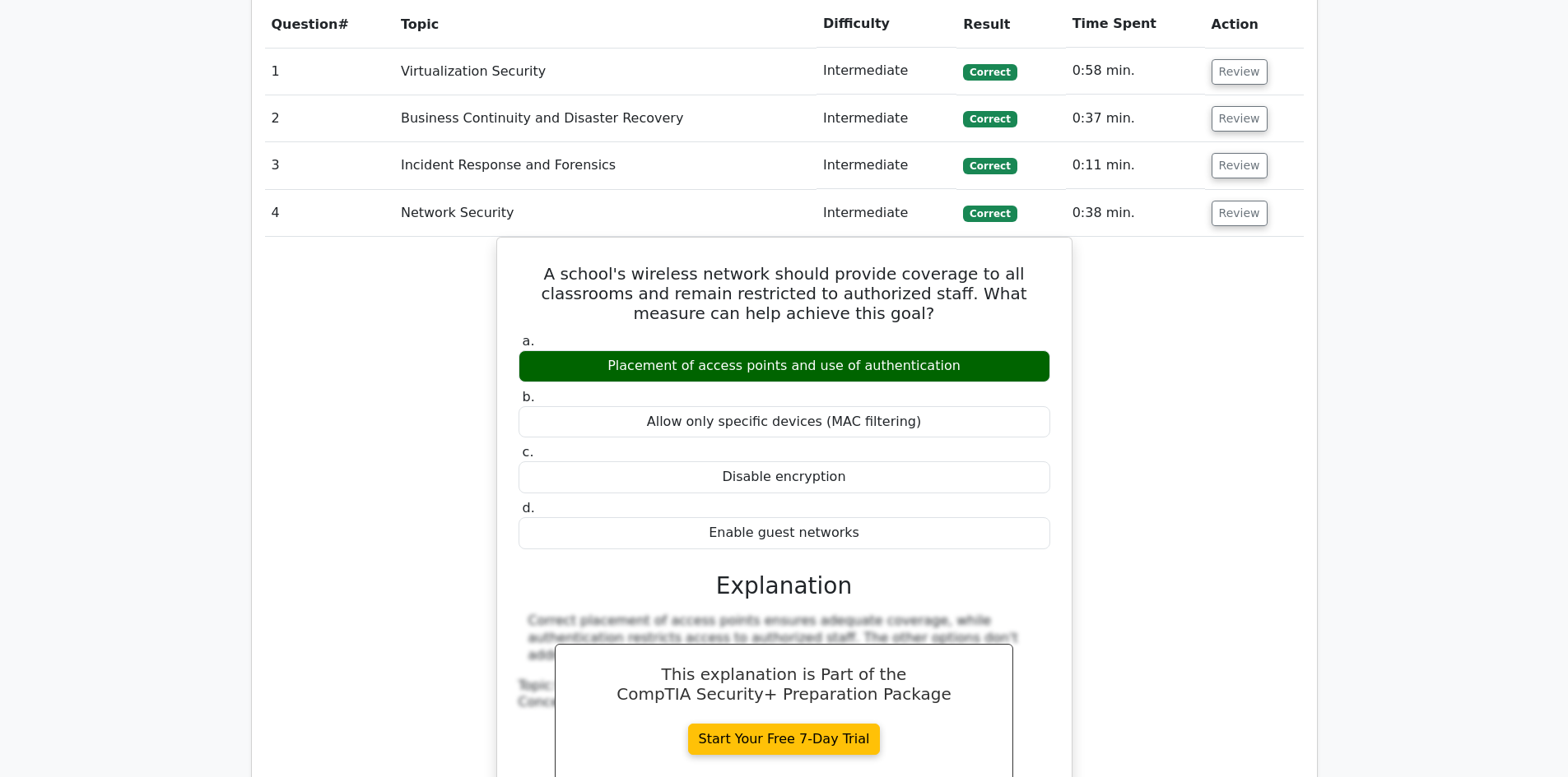
scroll to position [1398, 0]
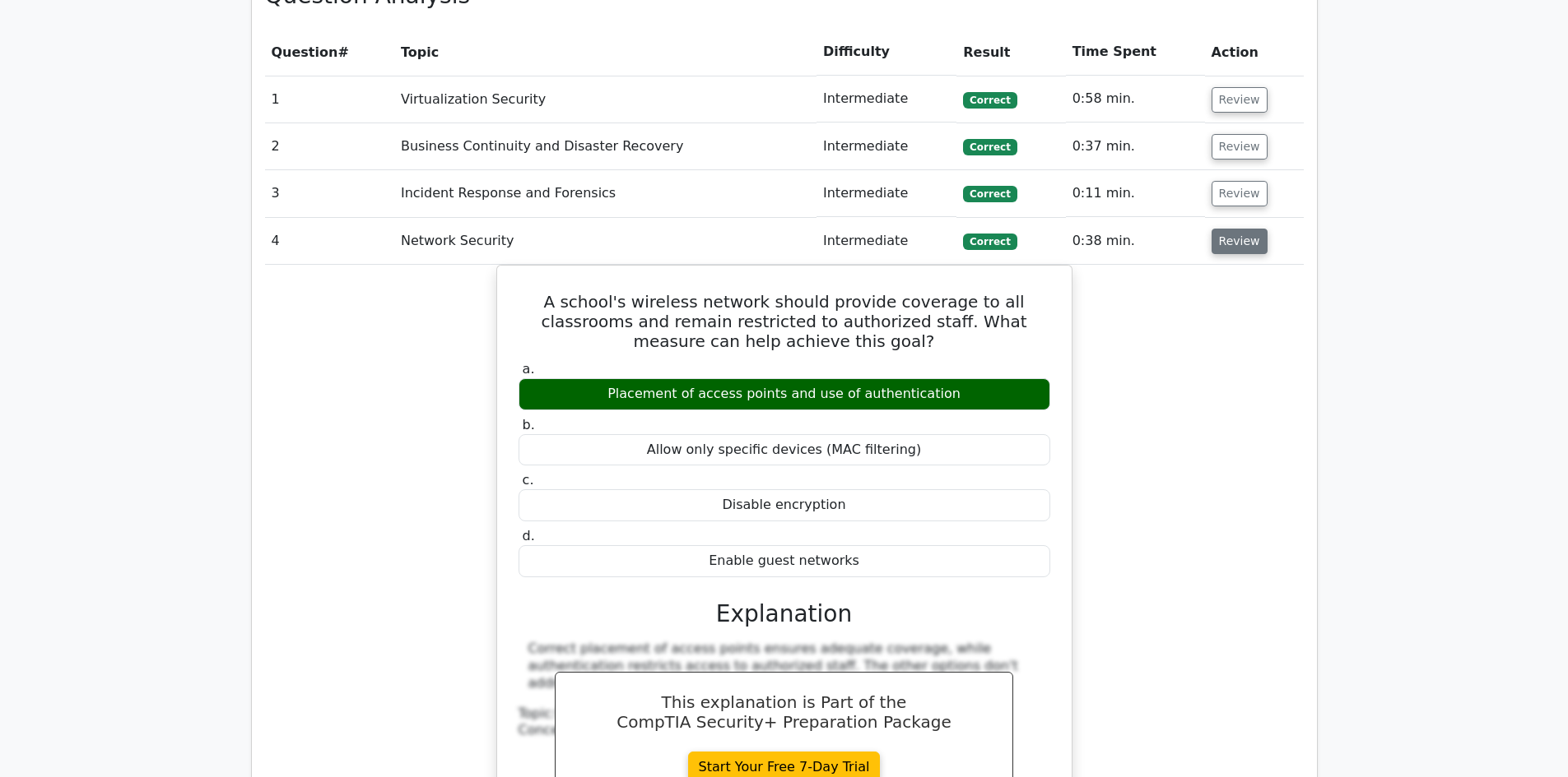
click at [1231, 228] on button "Review" at bounding box center [1239, 241] width 56 height 25
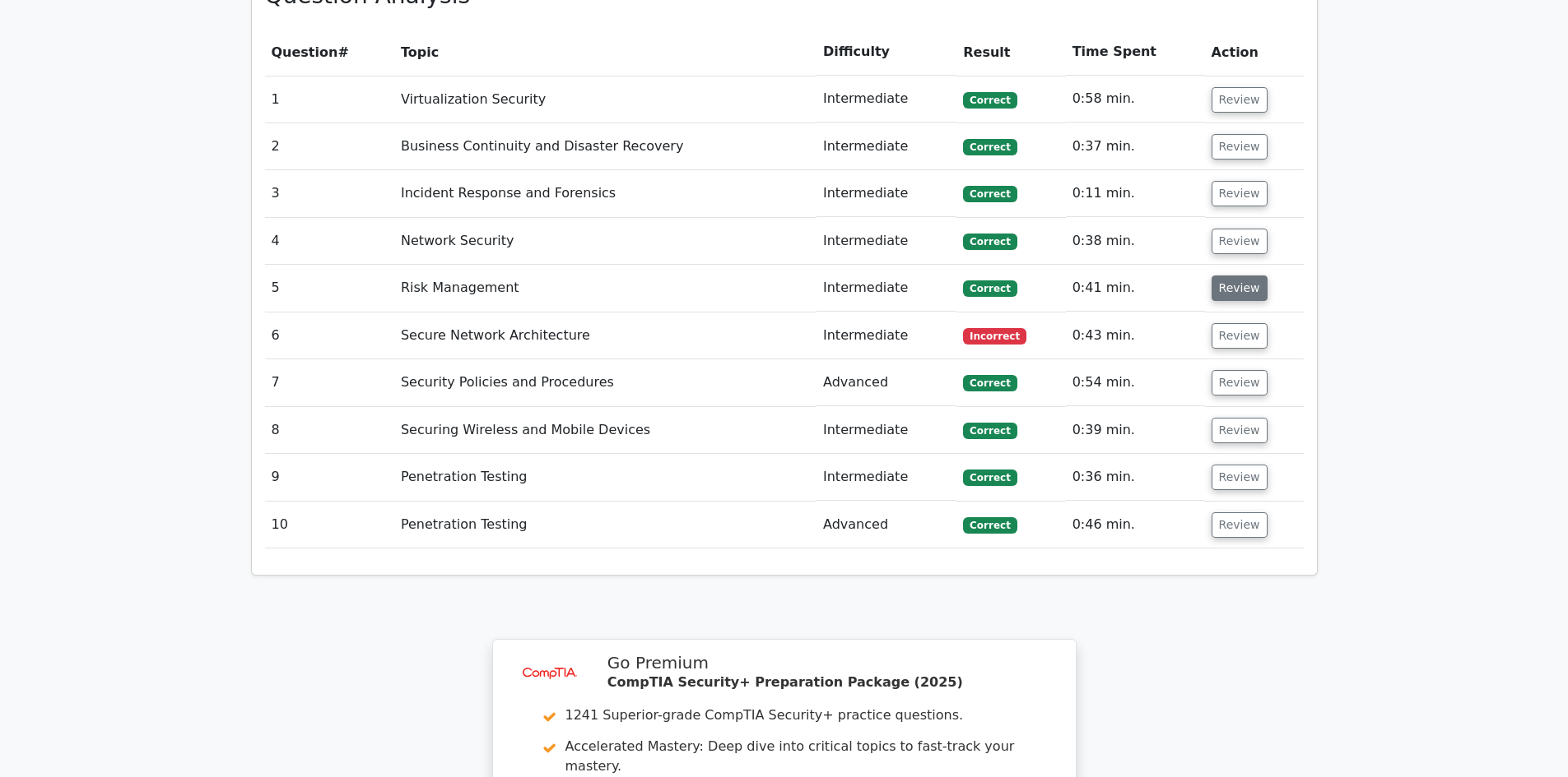
click at [1242, 276] on button "Review" at bounding box center [1239, 288] width 56 height 25
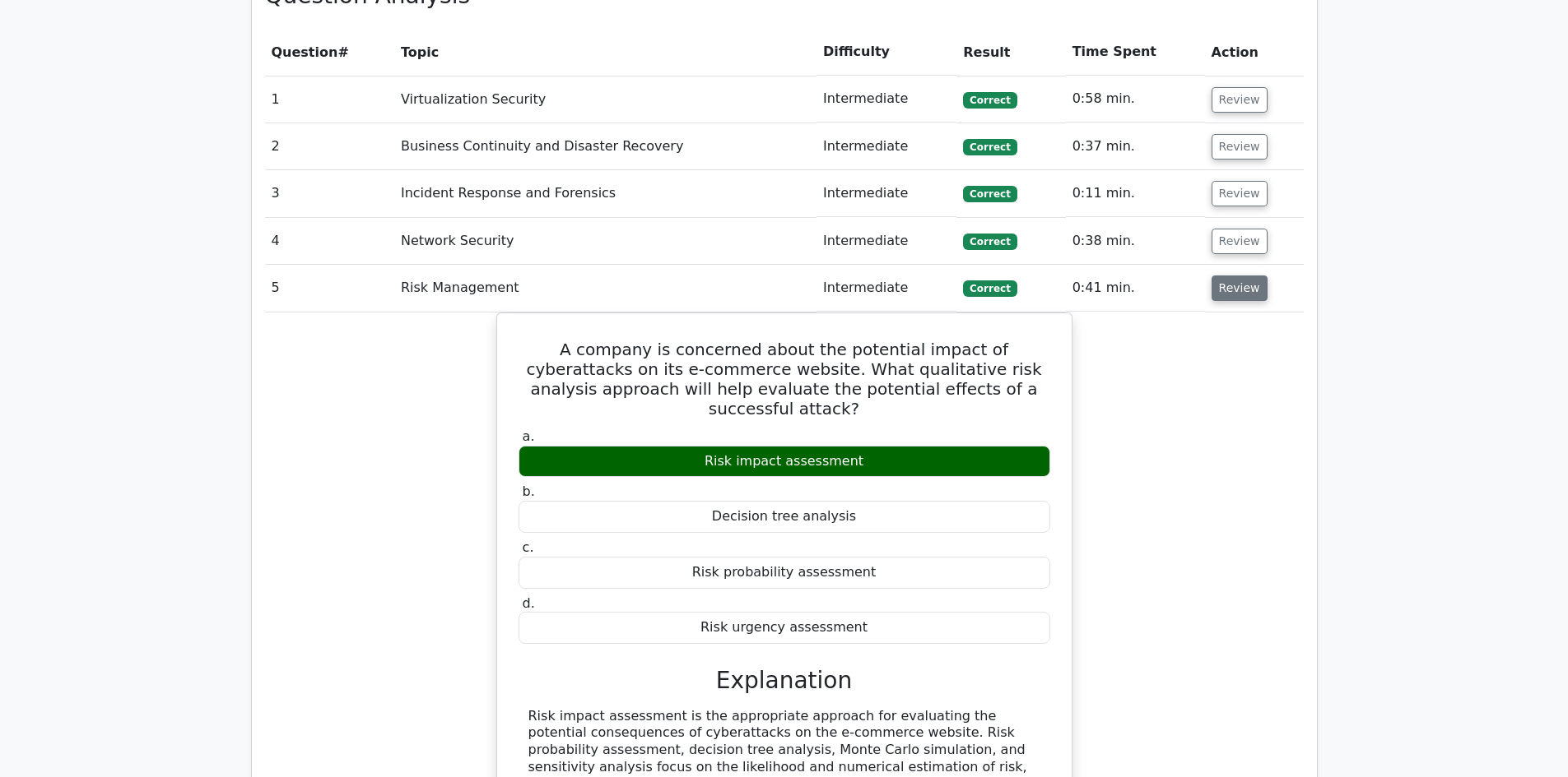
click at [1242, 276] on button "Review" at bounding box center [1239, 288] width 56 height 25
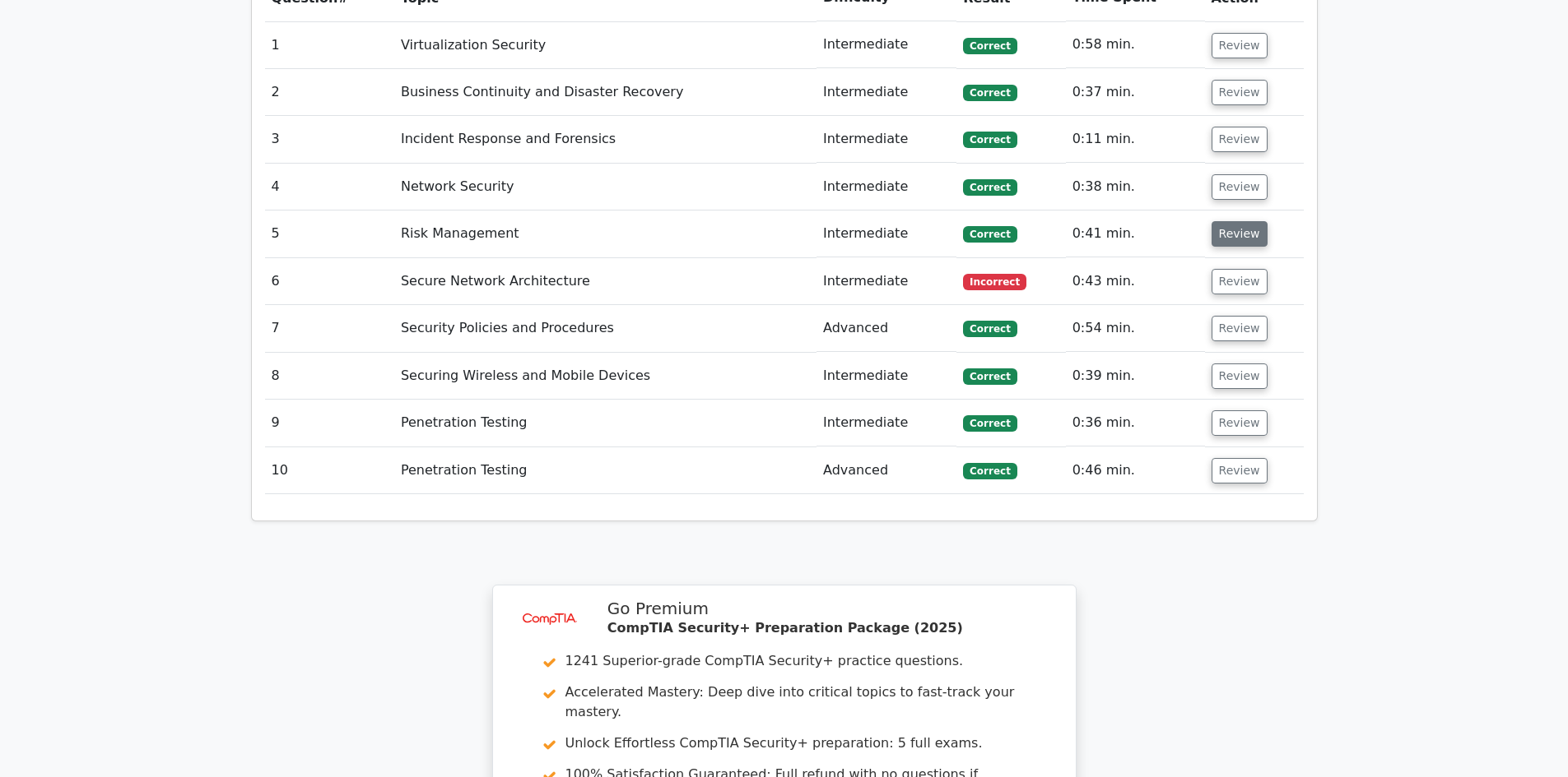
scroll to position [1480, 0]
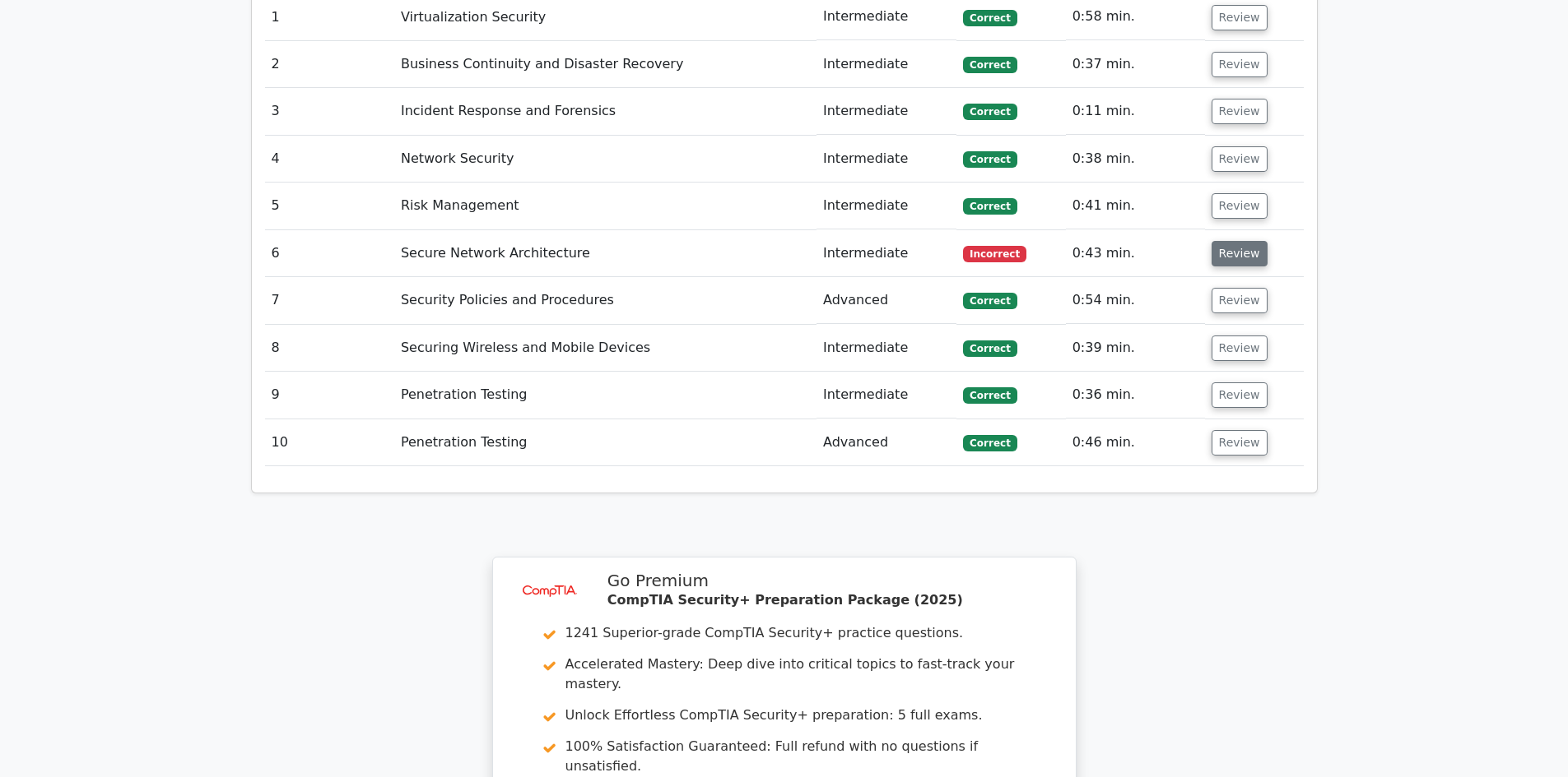
click at [1220, 241] on button "Review" at bounding box center [1239, 254] width 56 height 25
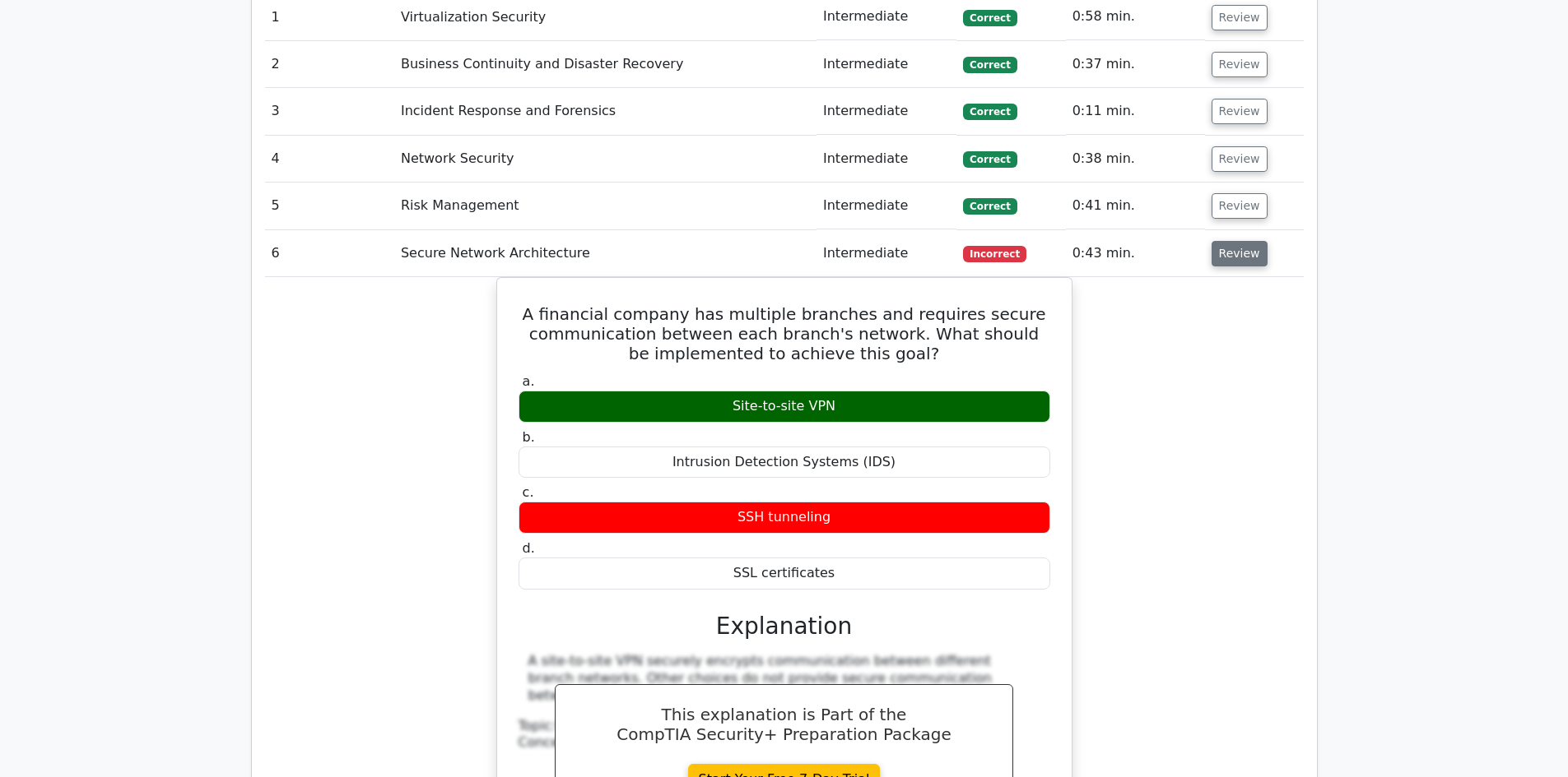
click at [1240, 241] on button "Review" at bounding box center [1239, 254] width 56 height 25
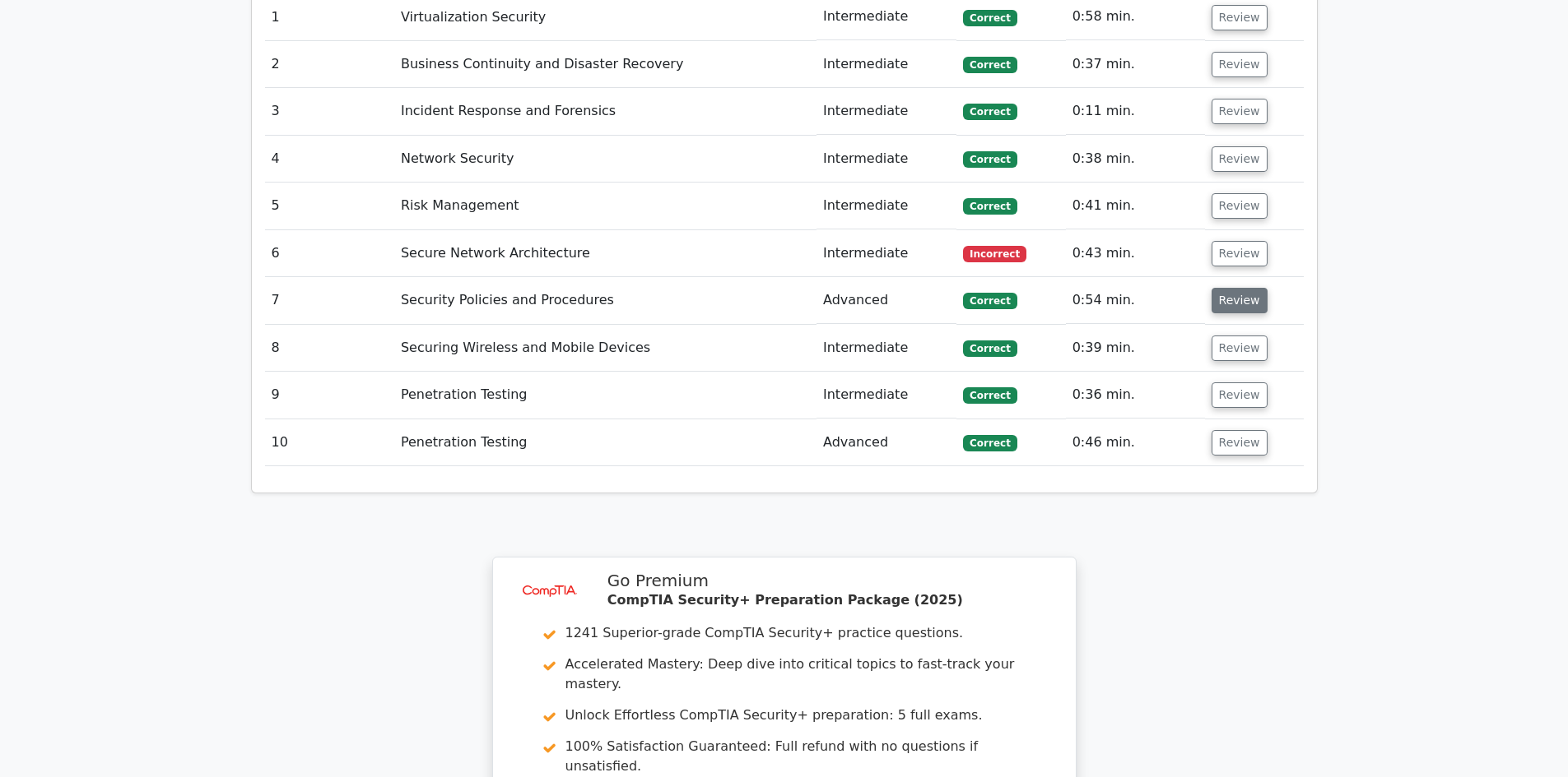
click at [1242, 288] on button "Review" at bounding box center [1239, 301] width 56 height 25
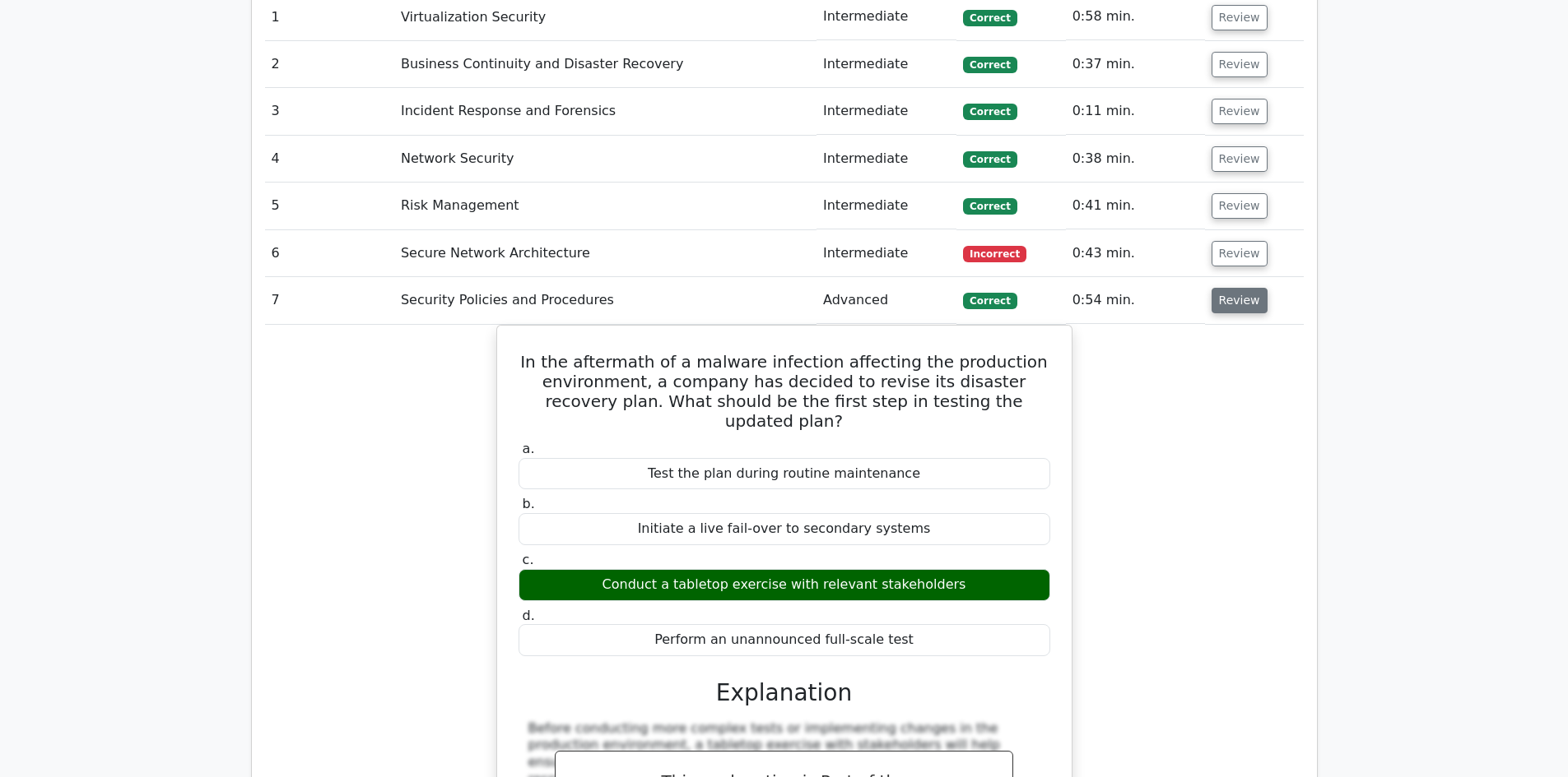
click at [1235, 288] on button "Review" at bounding box center [1239, 301] width 56 height 25
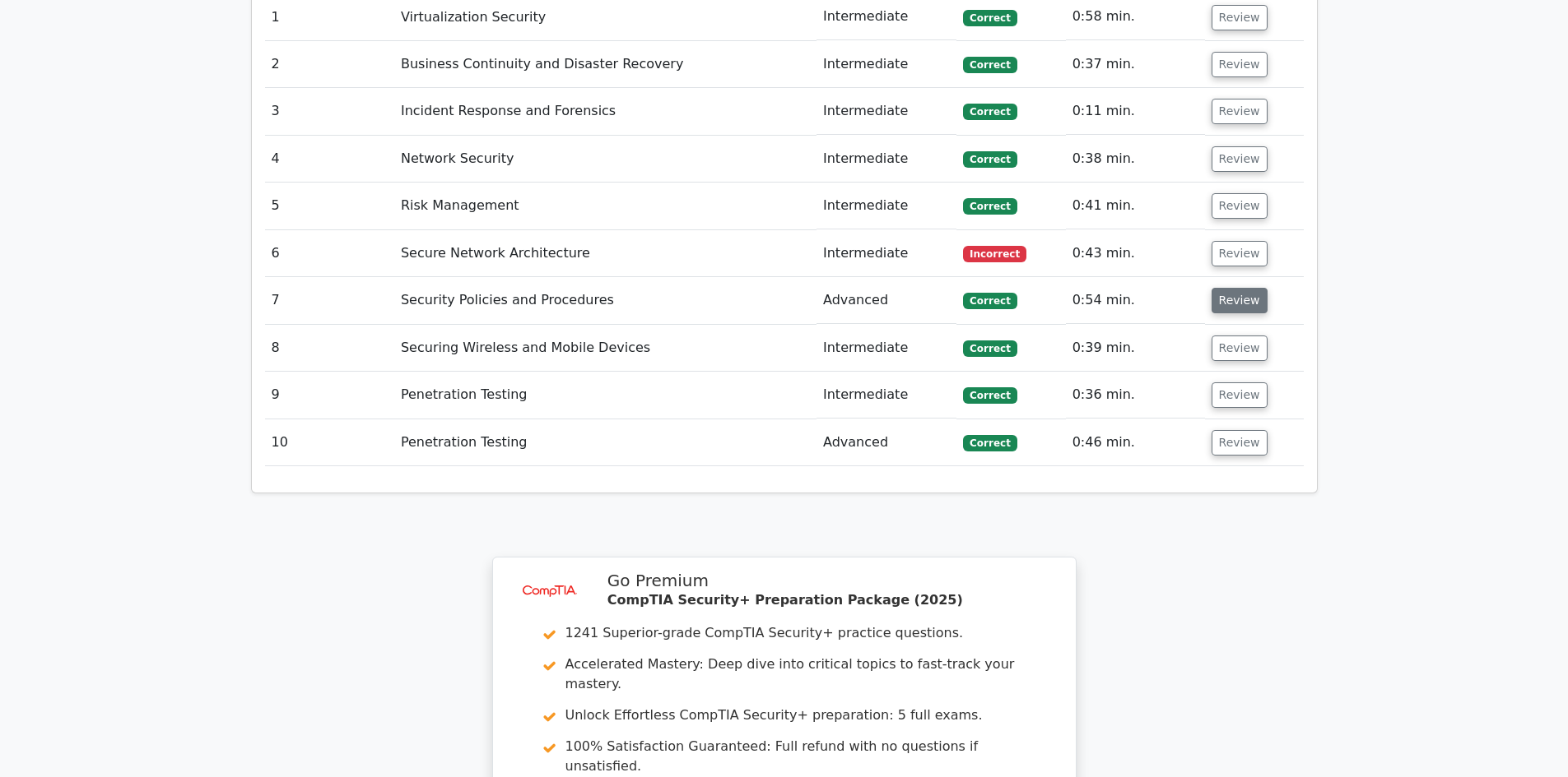
scroll to position [1563, 0]
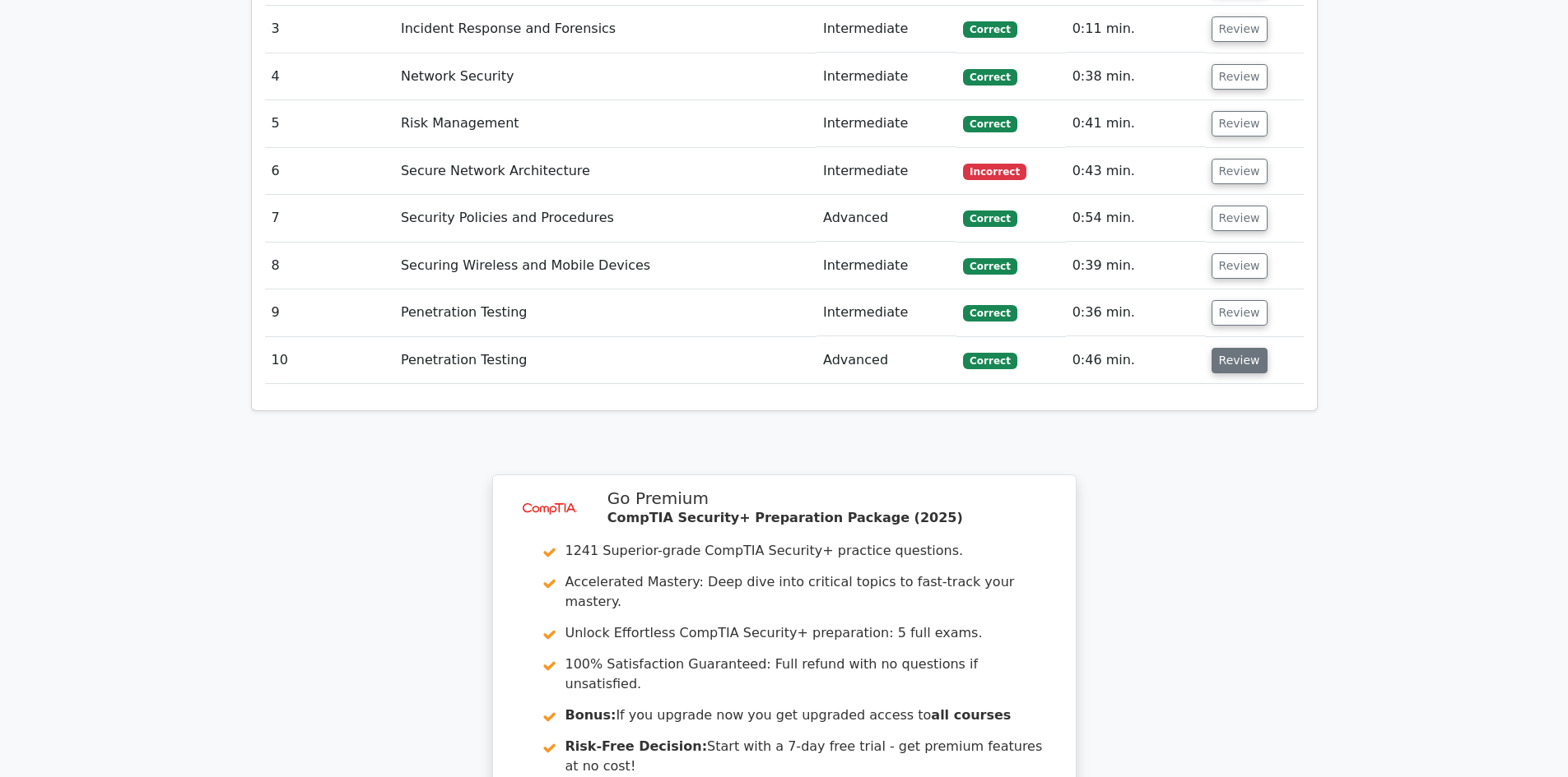
click at [1247, 348] on button "Review" at bounding box center [1239, 361] width 56 height 25
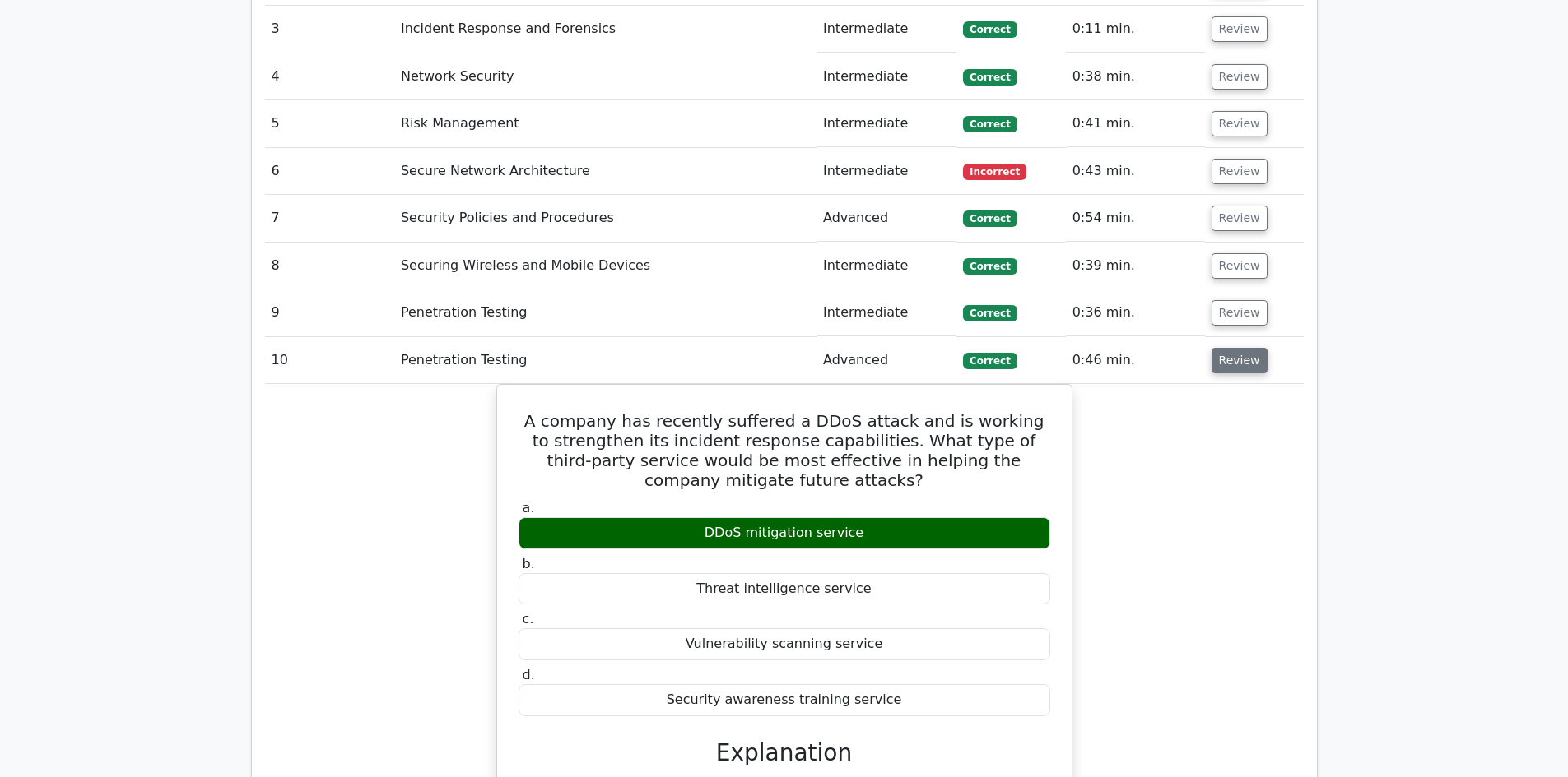
click at [1246, 348] on button "Review" at bounding box center [1239, 361] width 56 height 25
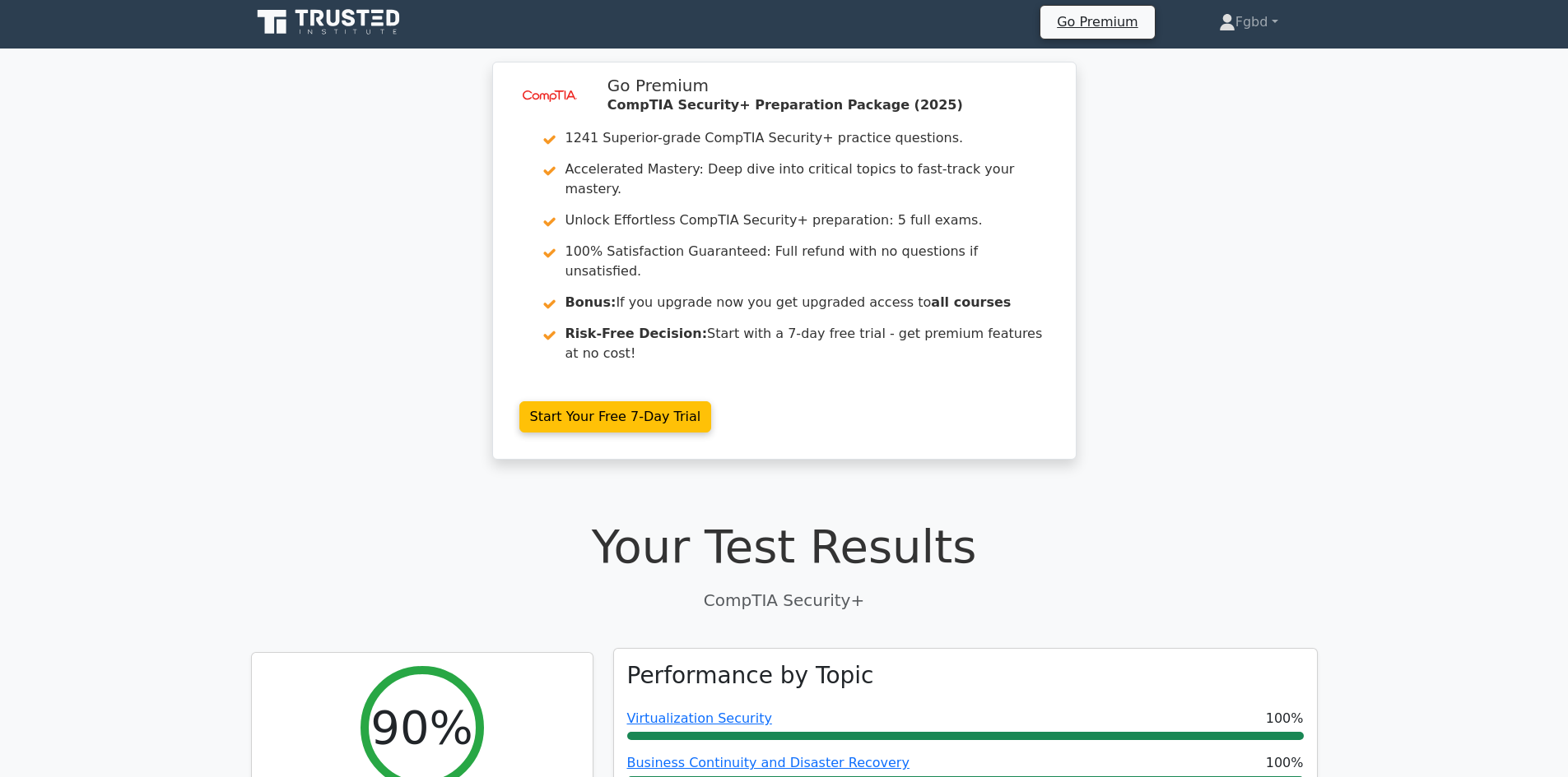
scroll to position [0, 0]
